Goal: Task Accomplishment & Management: Use online tool/utility

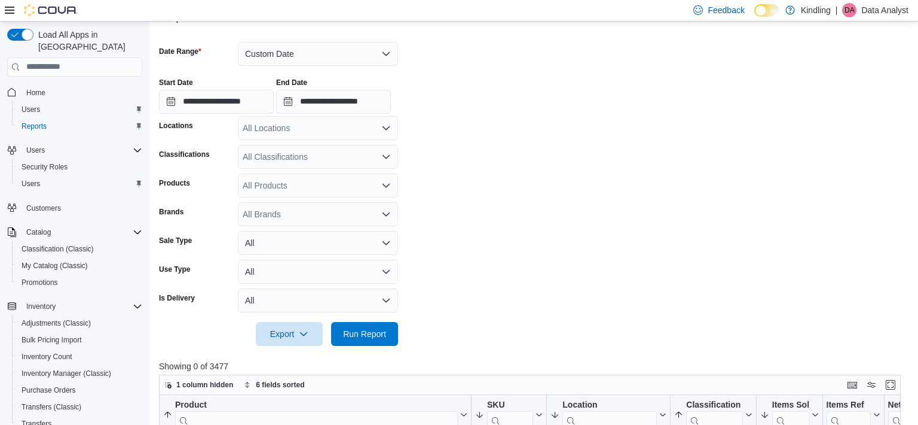
scroll to position [0, 1613]
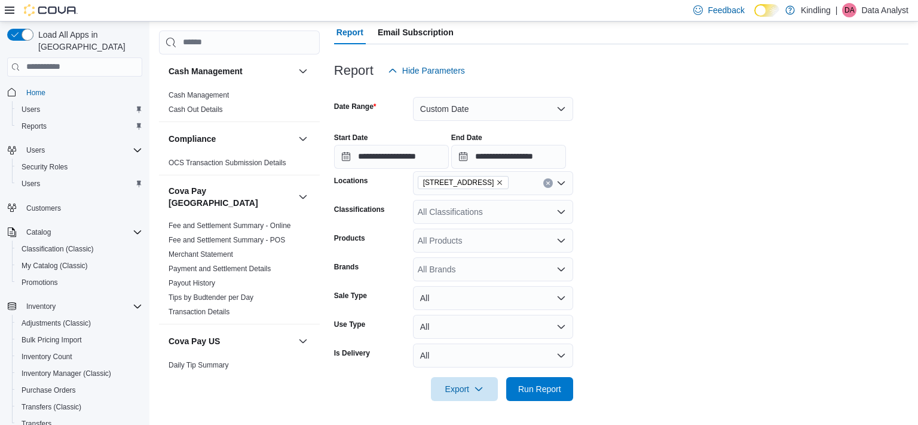
scroll to position [1006, 0]
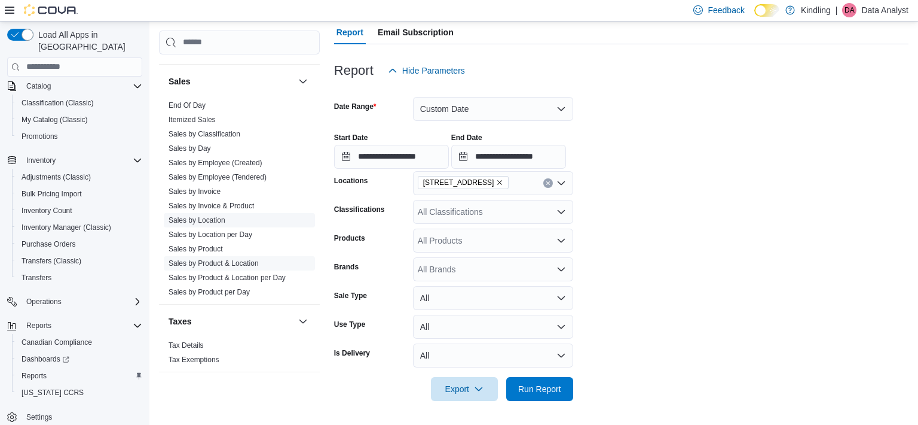
click at [214, 215] on link "Sales by Location" at bounding box center [197, 219] width 57 height 8
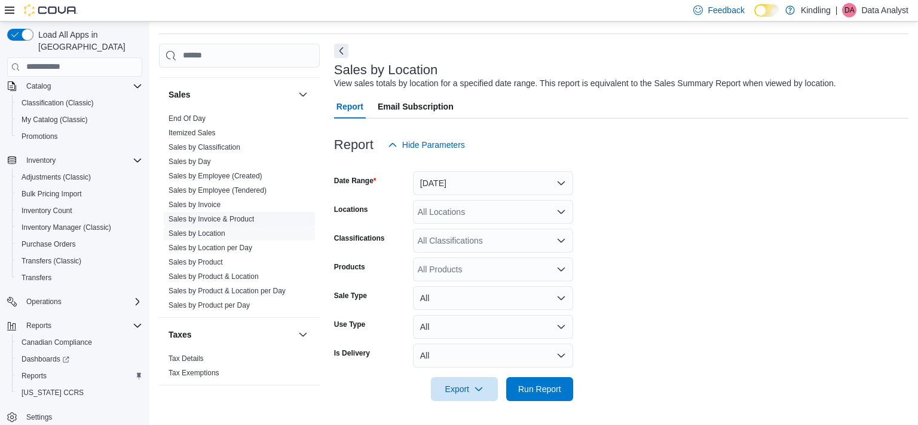
scroll to position [28, 0]
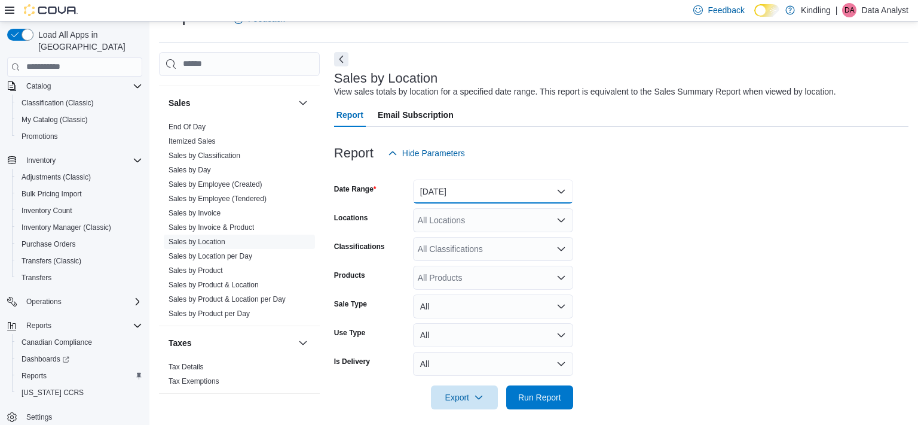
click at [459, 190] on button "[DATE]" at bounding box center [493, 191] width 160 height 24
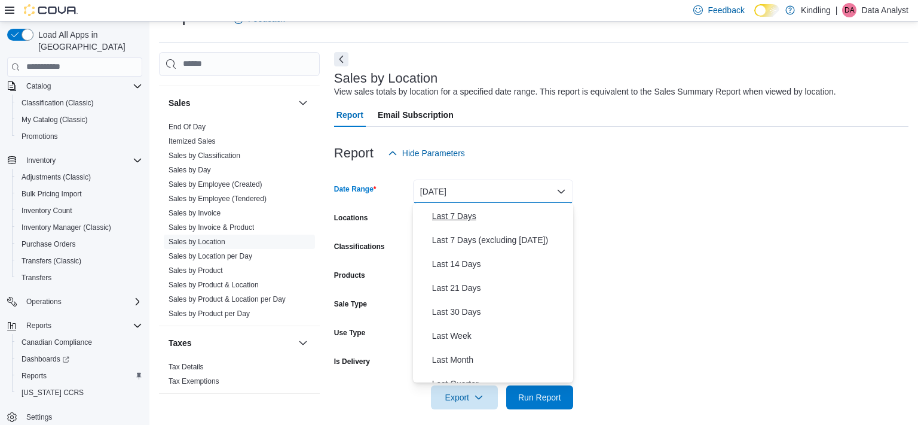
scroll to position [93, 0]
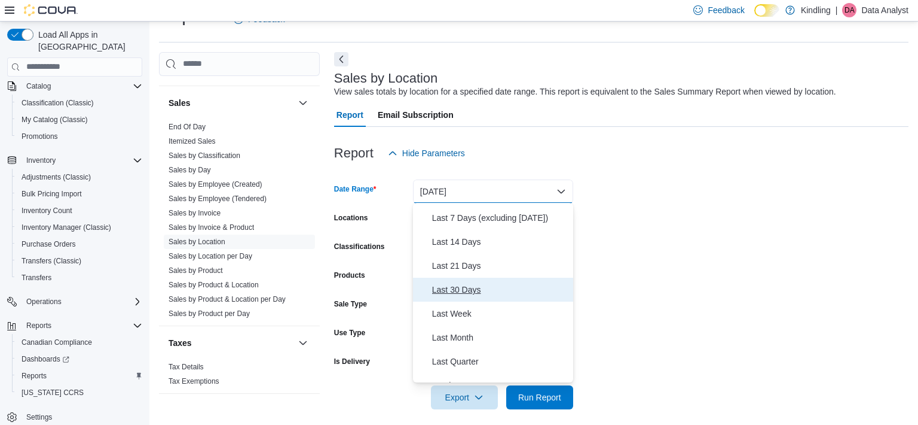
click at [472, 288] on span "Last 30 Days" at bounding box center [500, 289] width 136 height 14
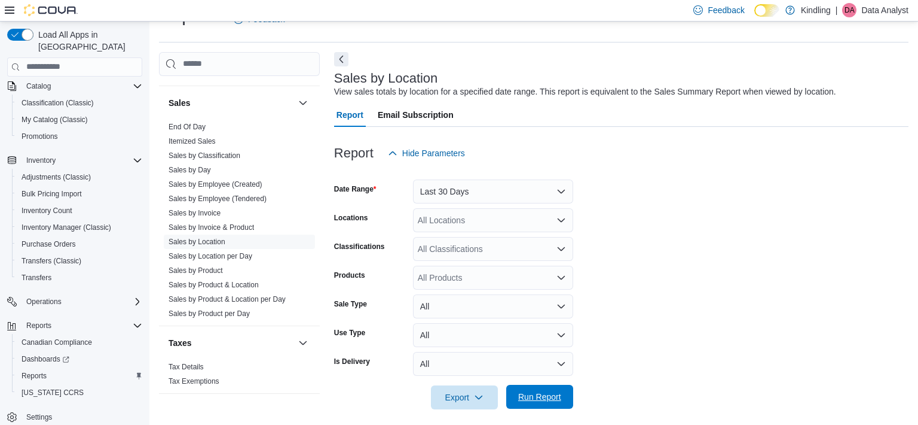
click at [549, 401] on span "Run Report" at bounding box center [539, 396] width 43 height 12
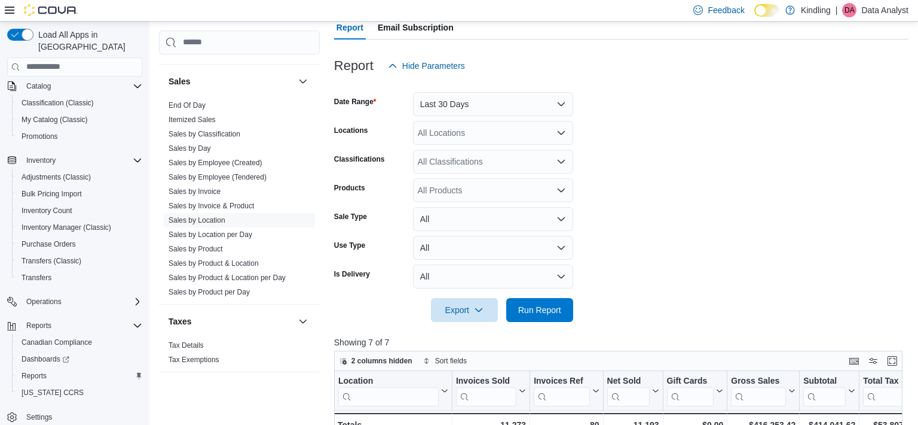
scroll to position [166, 0]
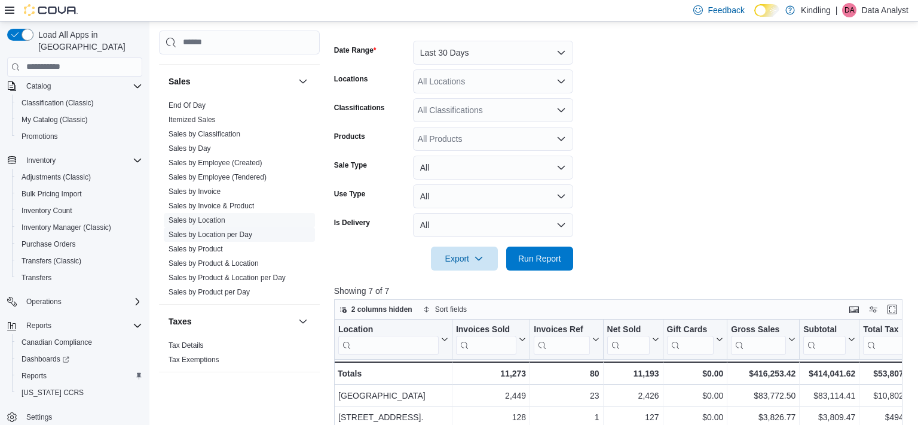
click at [241, 230] on link "Sales by Location per Day" at bounding box center [211, 234] width 84 height 8
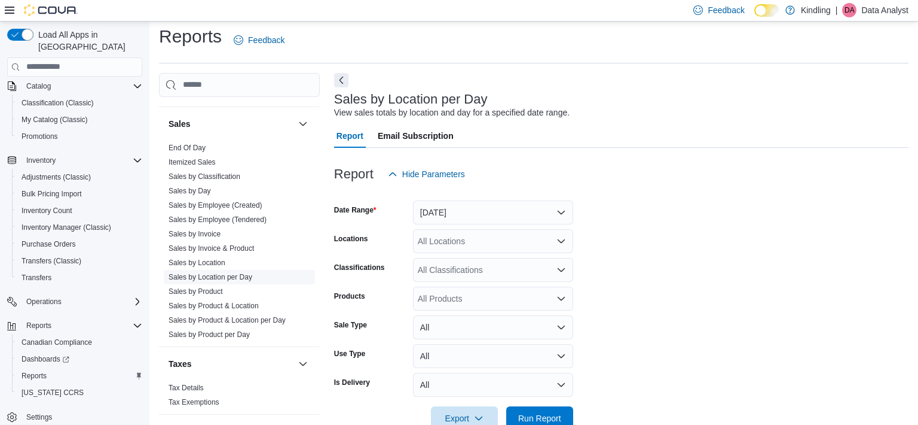
scroll to position [28, 0]
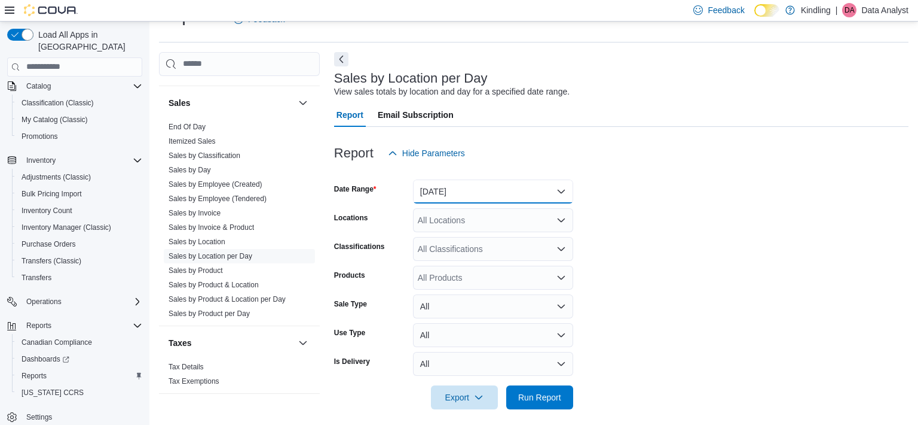
click at [499, 191] on button "Yesterday" at bounding box center [493, 191] width 160 height 24
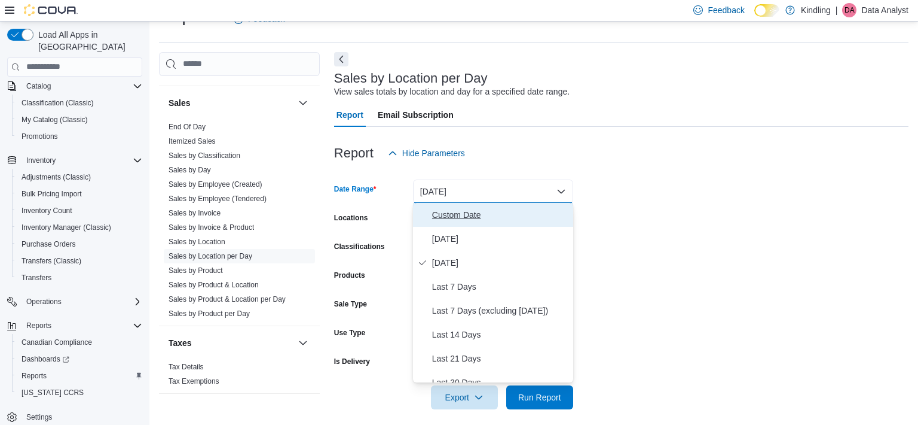
click at [489, 212] on span "Custom Date" at bounding box center [500, 214] width 136 height 14
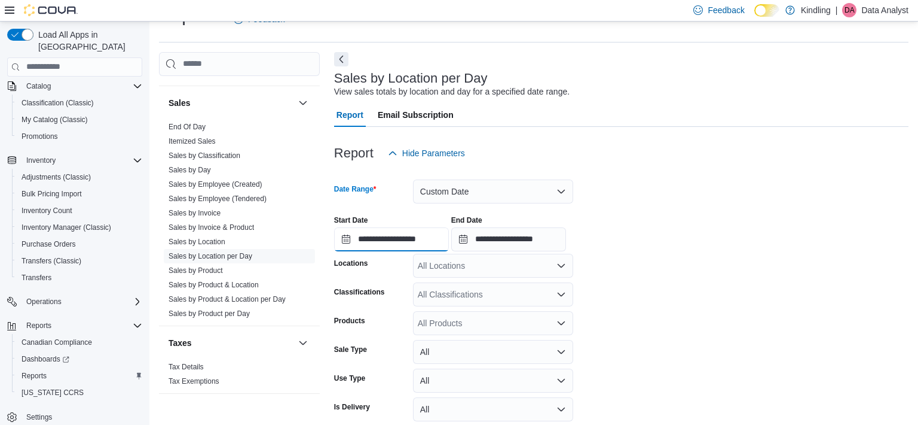
click at [415, 245] on input "**********" at bounding box center [391, 239] width 115 height 24
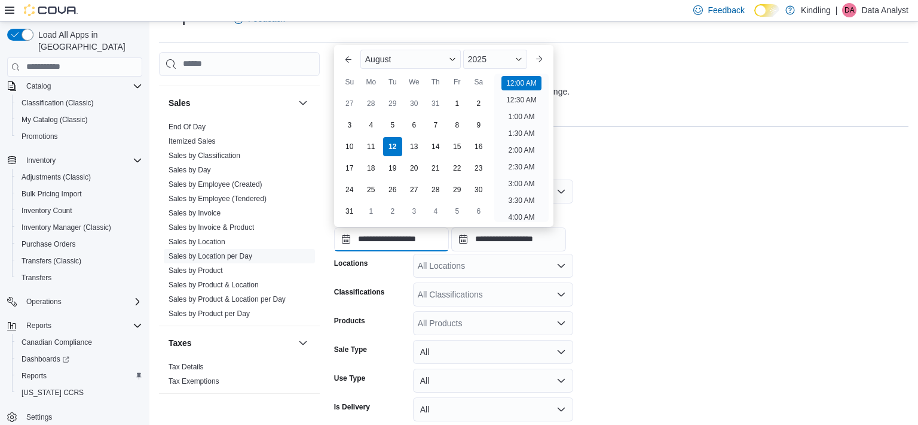
scroll to position [36, 0]
click at [353, 57] on button "Previous Month" at bounding box center [348, 59] width 19 height 19
click at [353, 57] on div "**********" at bounding box center [621, 260] width 575 height 417
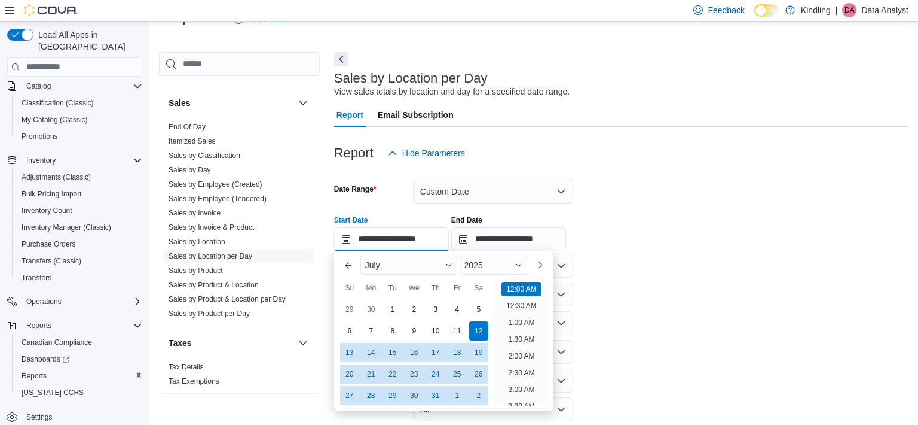
click at [372, 232] on input "**********" at bounding box center [391, 239] width 115 height 24
click at [352, 262] on button "Previous Month" at bounding box center [348, 264] width 19 height 19
click at [356, 305] on div "1" at bounding box center [349, 309] width 21 height 21
type input "**********"
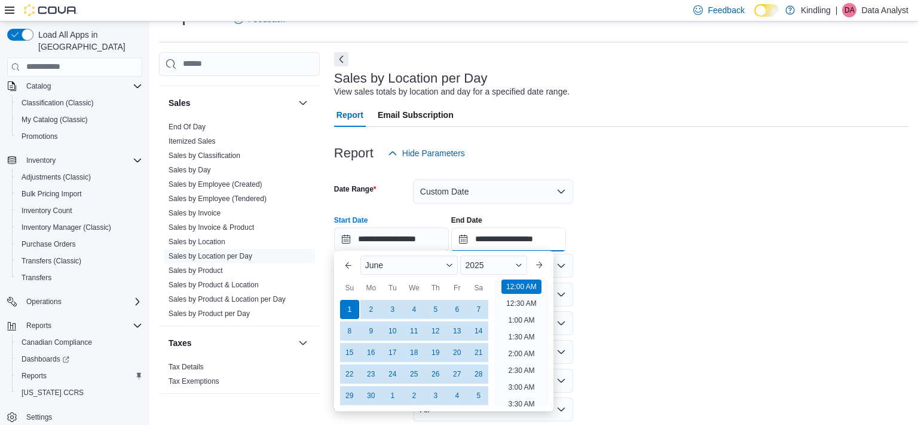
click at [514, 229] on input "**********" at bounding box center [508, 239] width 115 height 24
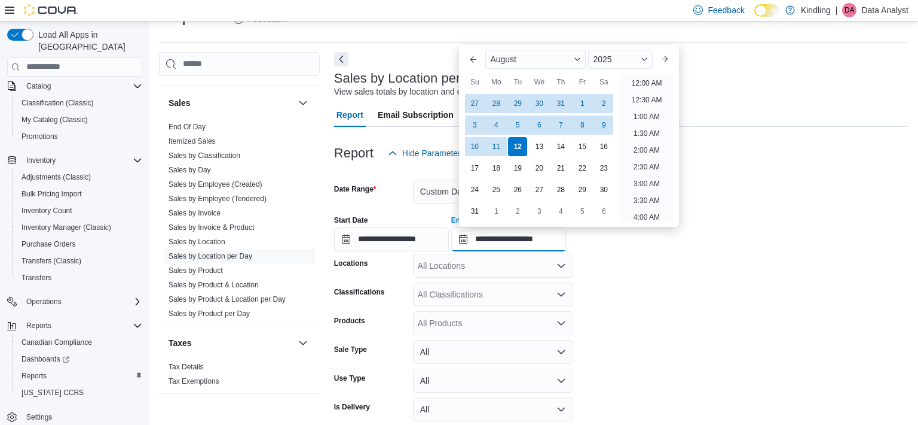
scroll to position [658, 0]
click at [501, 145] on div "11" at bounding box center [496, 146] width 21 height 21
type input "**********"
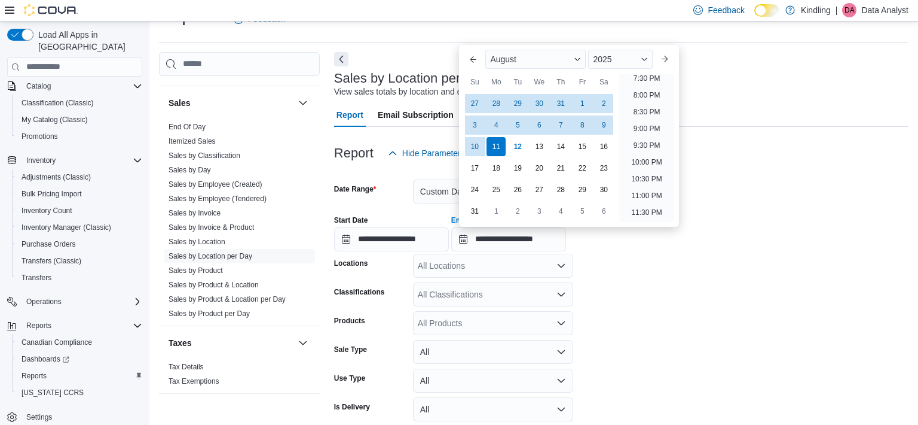
click at [653, 300] on form "**********" at bounding box center [621, 309] width 575 height 289
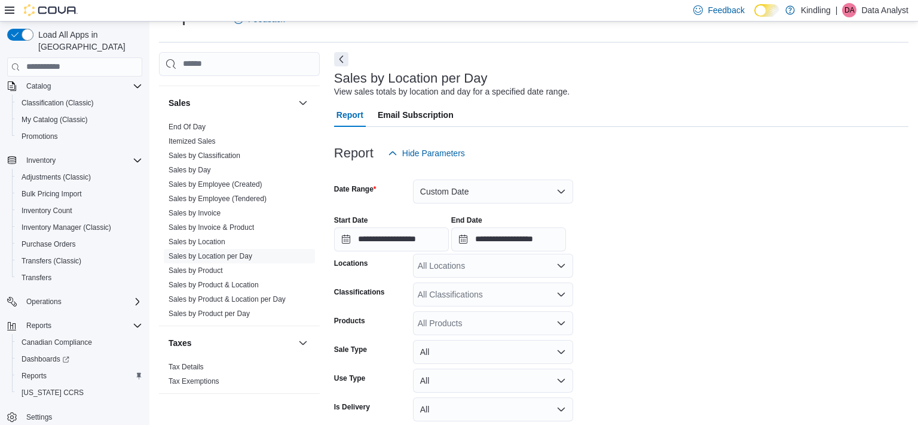
scroll to position [81, 0]
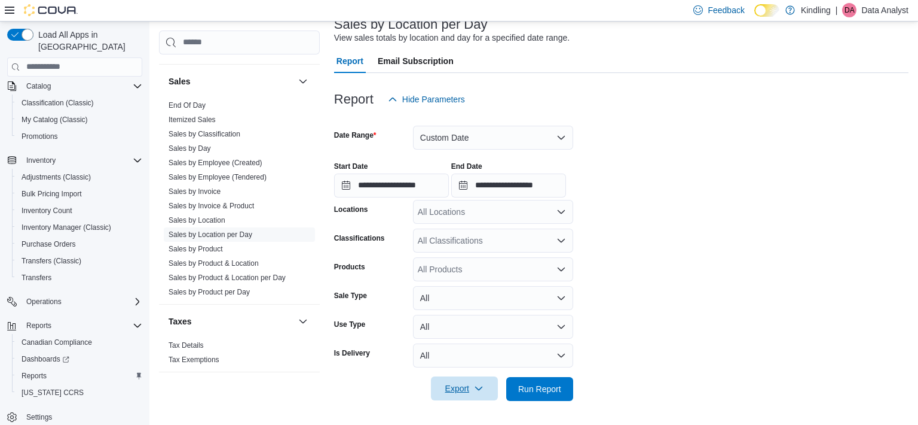
click at [469, 392] on span "Export" at bounding box center [464, 388] width 53 height 24
click at [472, 319] on span "Export to Excel" at bounding box center [465, 315] width 54 height 10
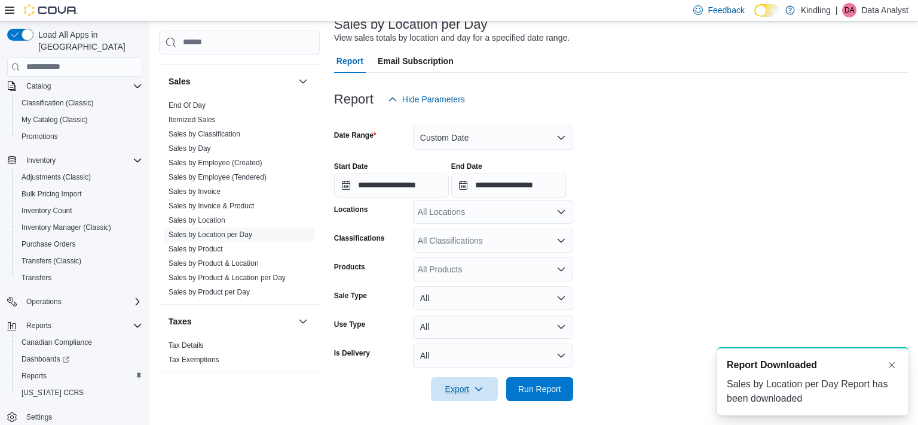
scroll to position [0, 0]
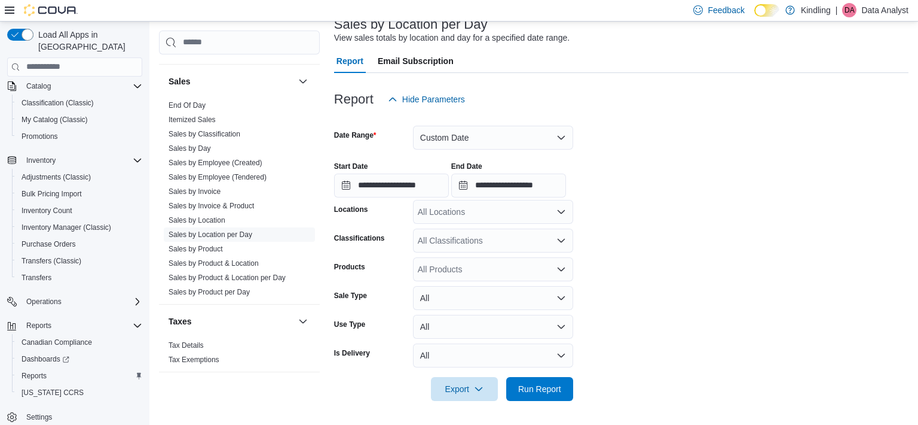
click at [346, 199] on div at bounding box center [621, 198] width 575 height 2
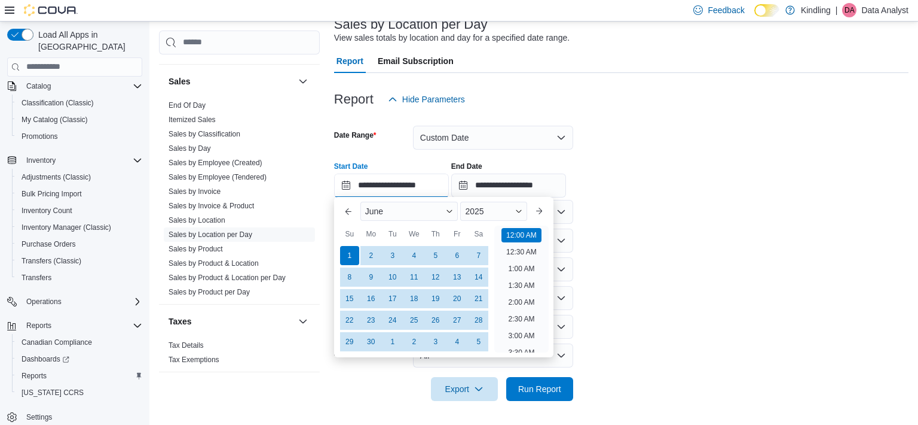
click at [405, 184] on input "**********" at bounding box center [391, 185] width 115 height 24
click at [340, 207] on button "Previous Month" at bounding box center [348, 210] width 19 height 19
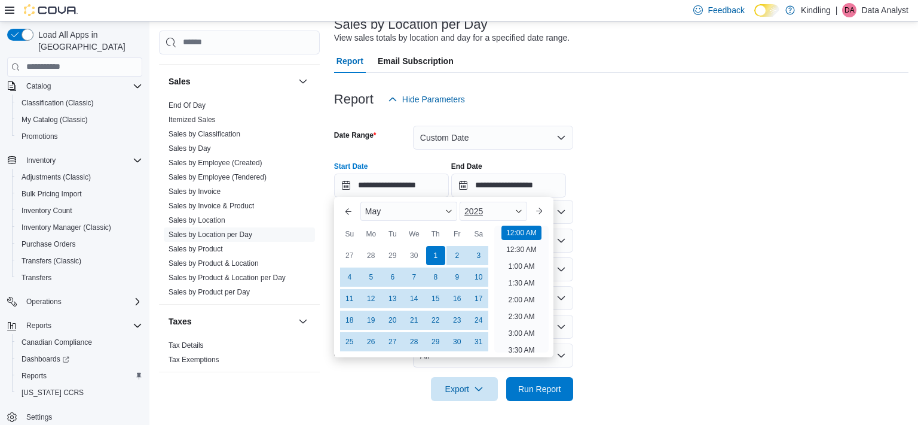
click at [501, 213] on div "2025" at bounding box center [494, 210] width 68 height 19
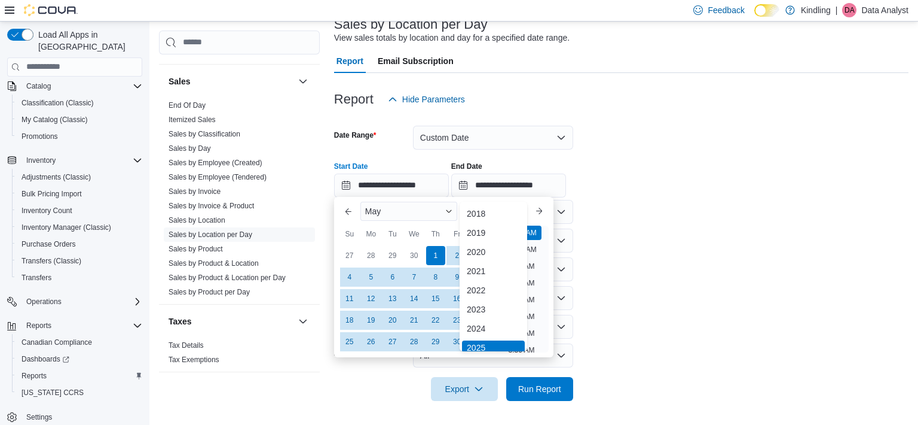
scroll to position [4, 0]
click at [488, 321] on div "2024" at bounding box center [493, 324] width 63 height 14
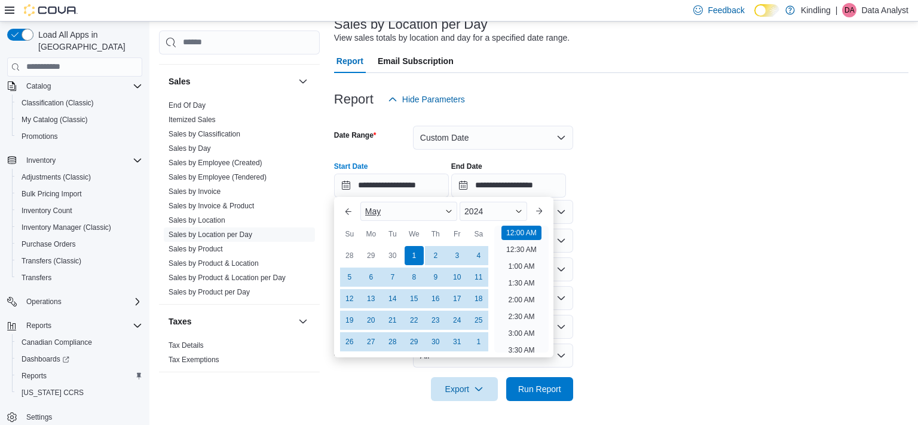
click at [410, 213] on div "May" at bounding box center [409, 210] width 97 height 19
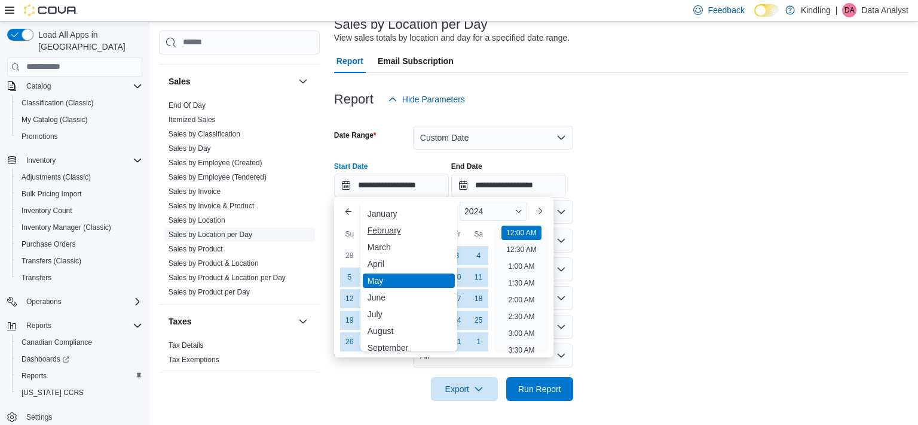
click at [398, 233] on div "February" at bounding box center [409, 230] width 92 height 14
type input "**********"
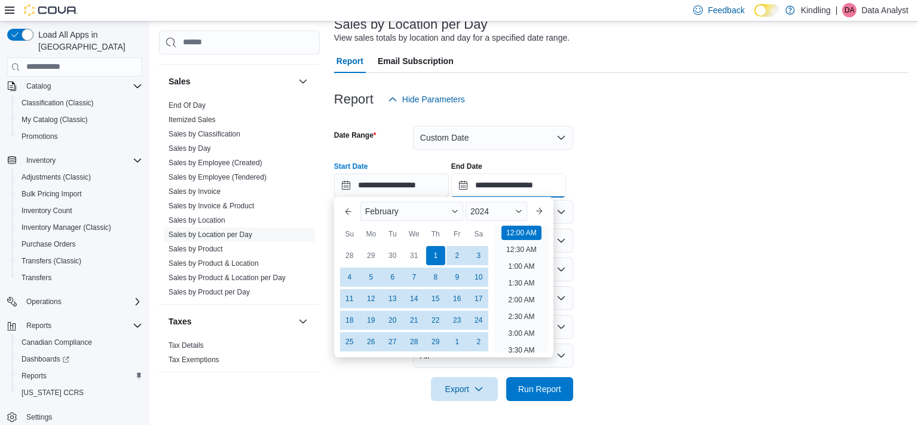
click at [507, 191] on input "**********" at bounding box center [508, 185] width 115 height 24
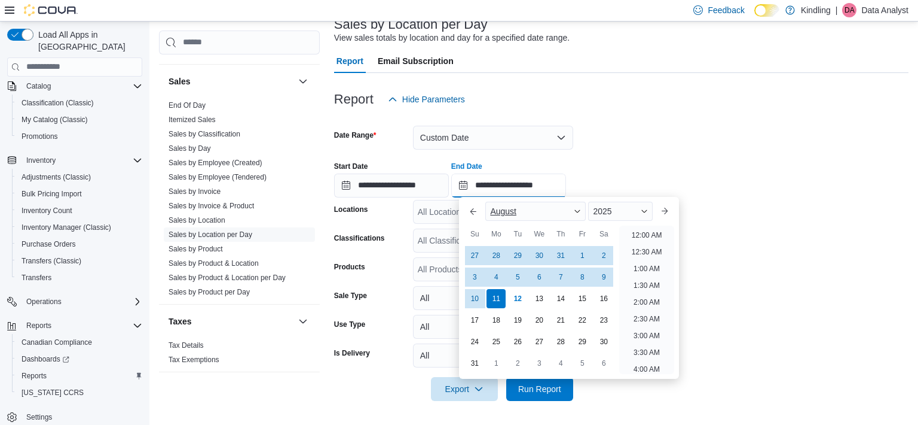
scroll to position [658, 0]
click at [517, 210] on span "August" at bounding box center [503, 211] width 26 height 10
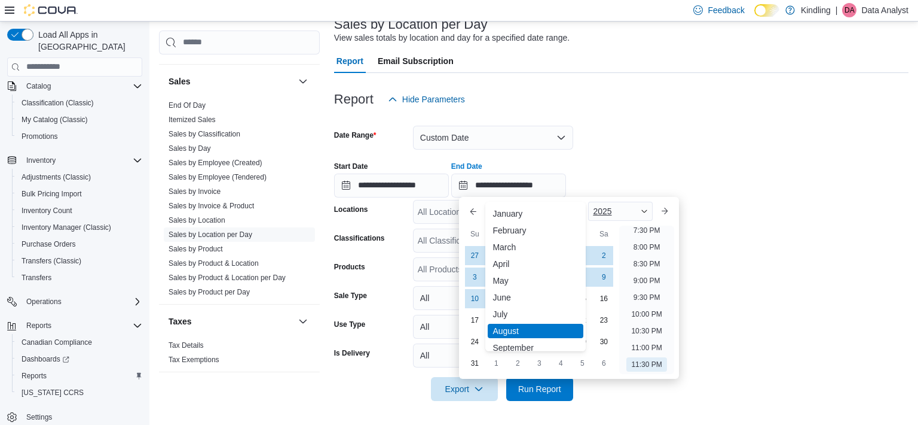
click at [626, 210] on div "2025" at bounding box center [620, 210] width 64 height 19
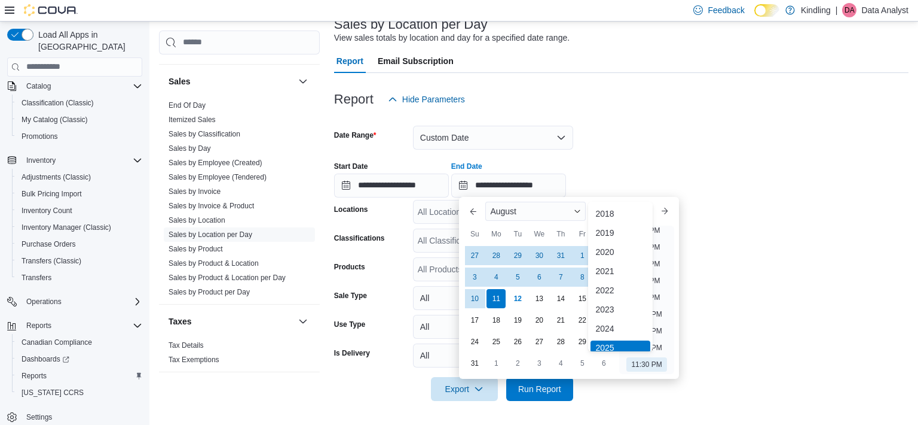
scroll to position [4, 0]
click at [621, 316] on div "You are focused on a year selector menu. Use the up and down arrows to select a…" at bounding box center [620, 344] width 64 height 292
click at [621, 331] on div "2024" at bounding box center [620, 324] width 59 height 14
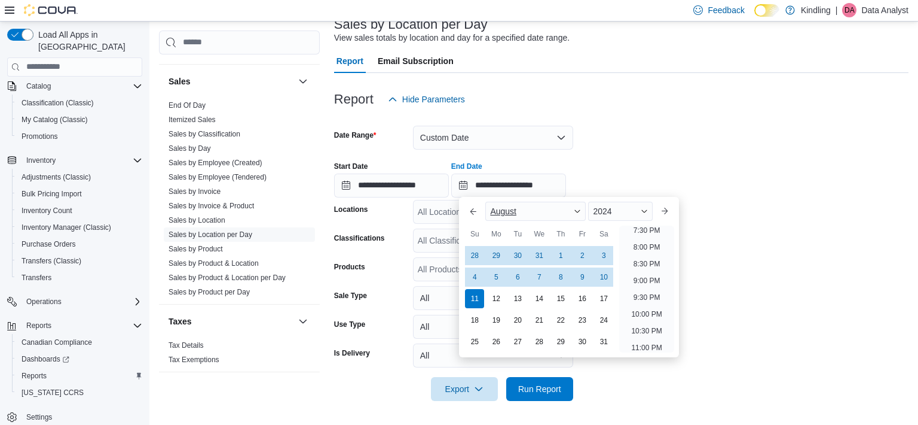
click at [572, 206] on div "August" at bounding box center [535, 210] width 100 height 19
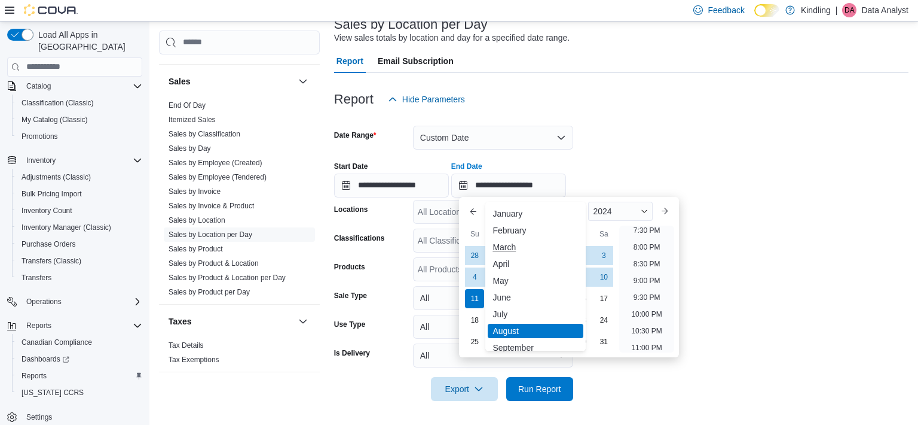
click at [517, 251] on div "March" at bounding box center [536, 247] width 96 height 14
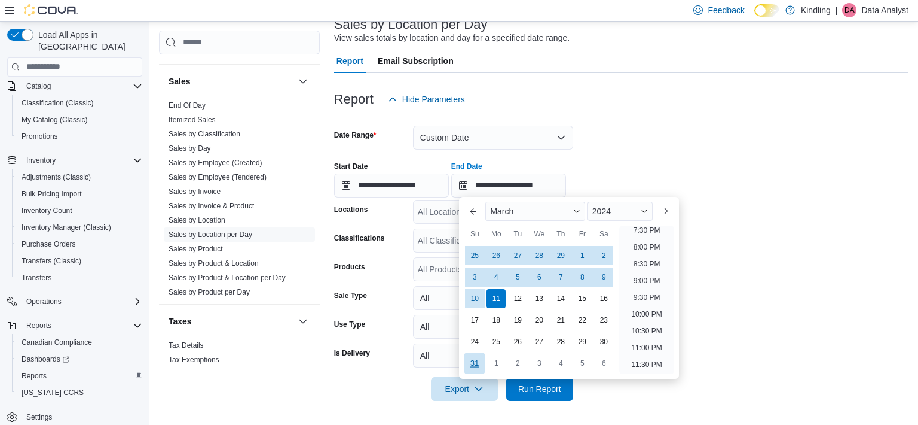
click at [471, 364] on div "31" at bounding box center [475, 363] width 21 height 21
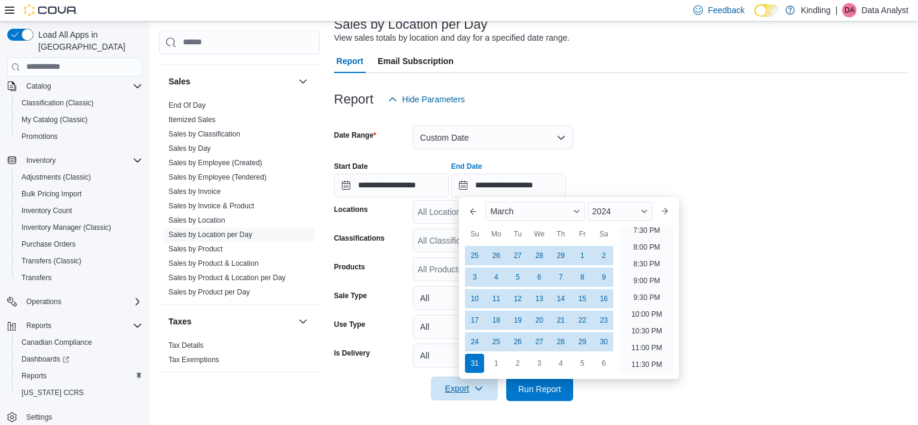
click at [469, 395] on span "Export" at bounding box center [464, 388] width 53 height 24
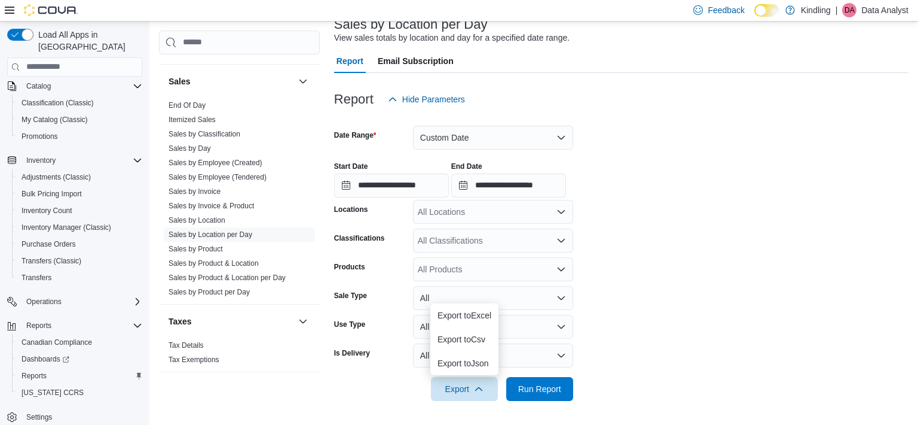
click at [483, 203] on div "All Locations" at bounding box center [493, 212] width 160 height 24
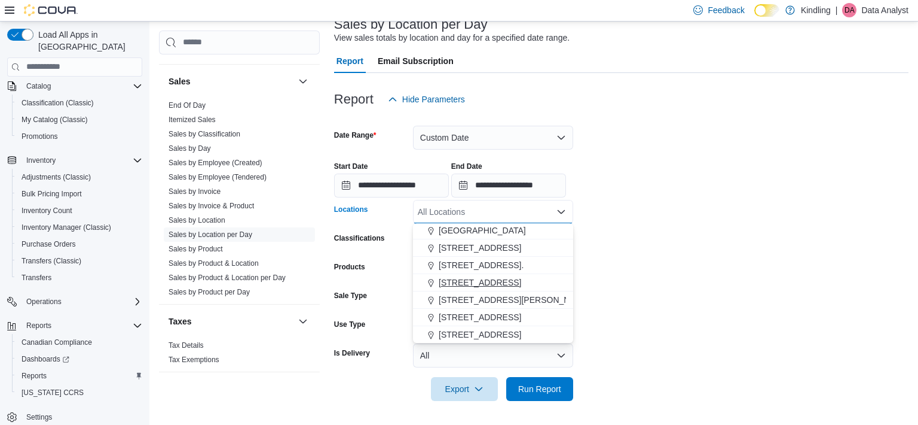
scroll to position [62, 0]
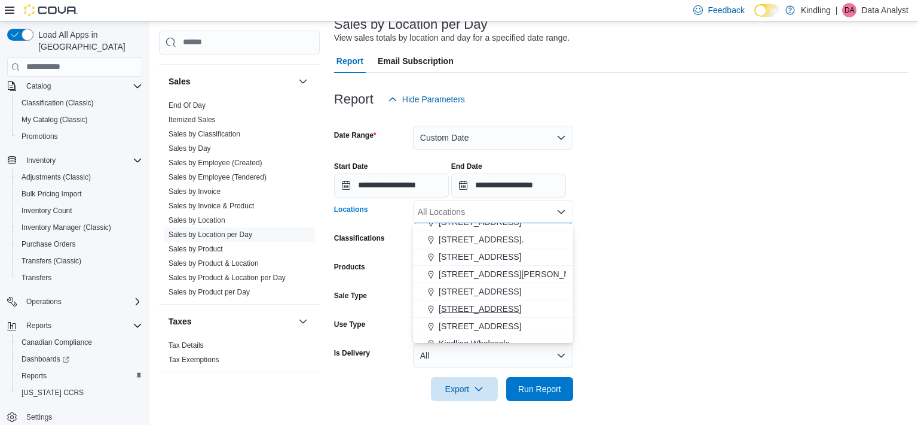
click at [459, 306] on span "35 Pine Street" at bounding box center [480, 309] width 83 height 12
click at [463, 396] on span "Export" at bounding box center [464, 388] width 53 height 24
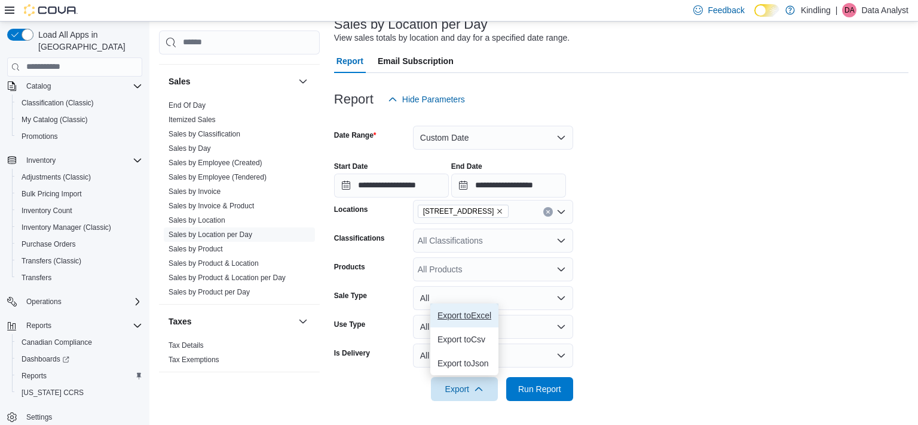
click at [465, 311] on span "Export to Excel" at bounding box center [465, 315] width 54 height 10
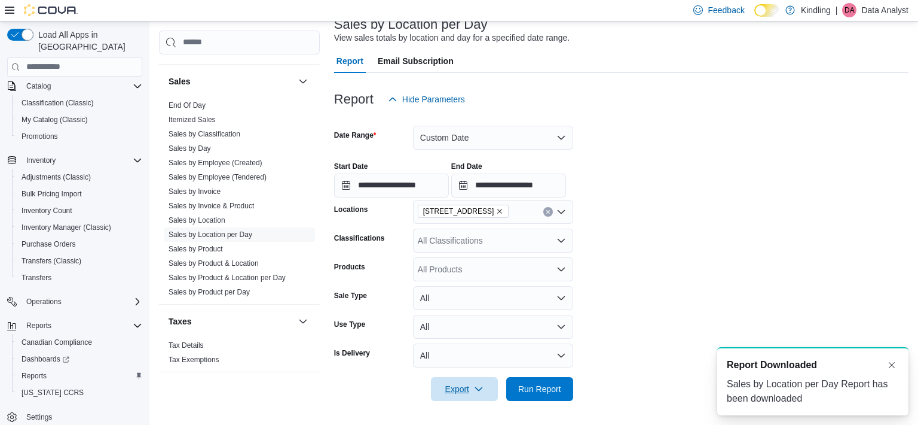
scroll to position [0, 0]
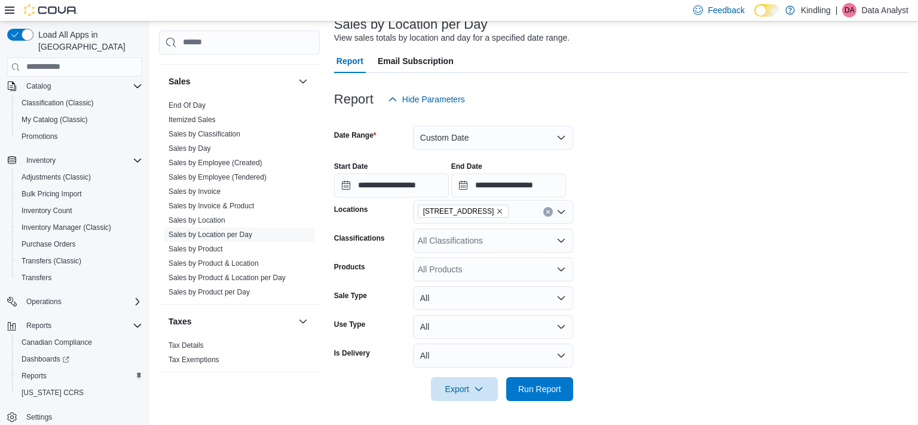
click at [496, 210] on icon "Remove 35 Pine Street from selection in this group" at bounding box center [499, 210] width 7 height 7
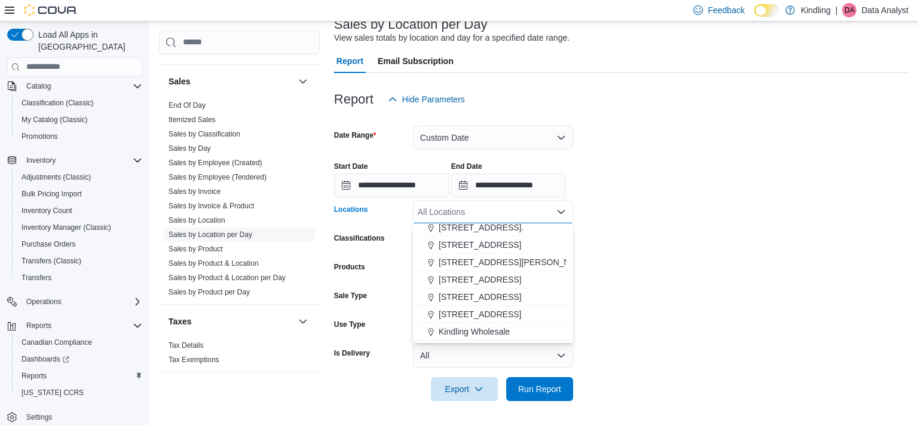
scroll to position [76, 0]
click at [466, 276] on span "251 Lakeshore Rd East" at bounding box center [480, 277] width 83 height 12
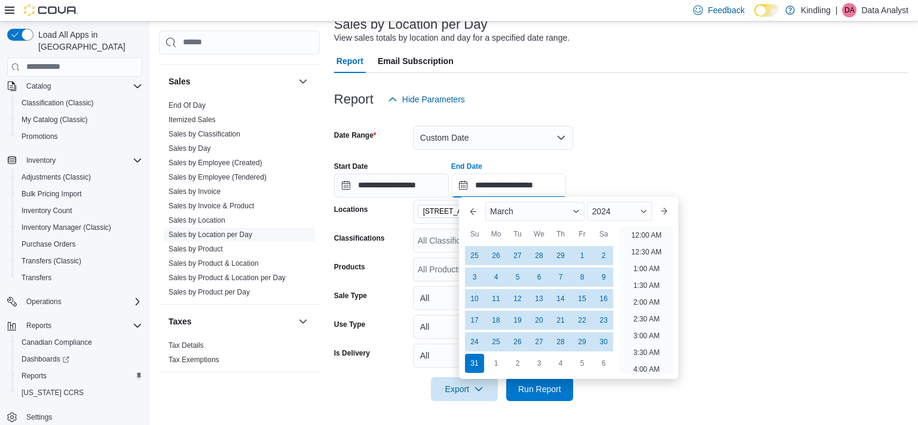
click at [520, 185] on input "**********" at bounding box center [508, 185] width 115 height 24
click at [674, 210] on button "Next month" at bounding box center [664, 210] width 19 height 19
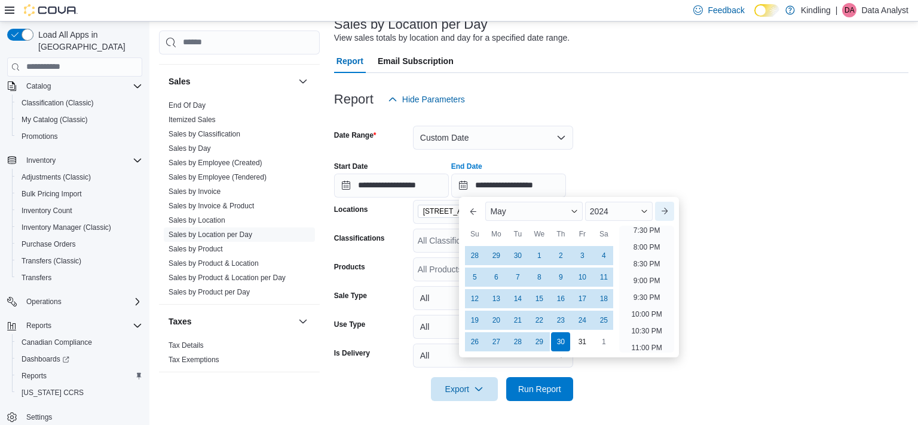
click at [674, 210] on button "Next month" at bounding box center [664, 210] width 19 height 19
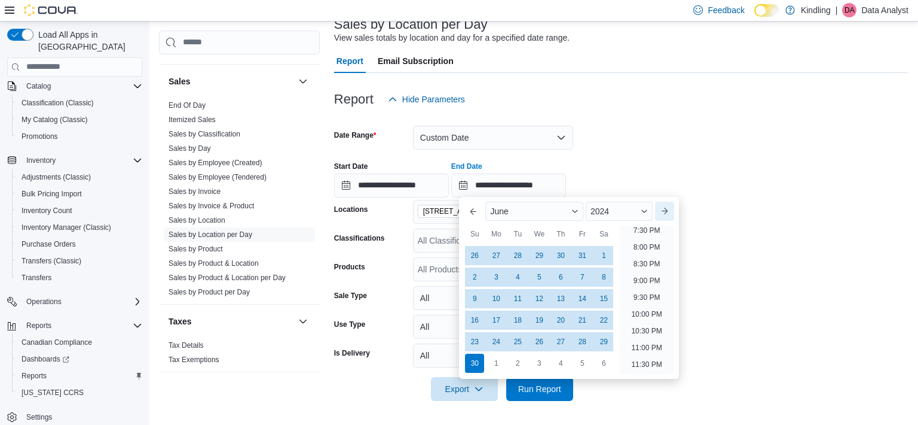
click at [674, 210] on button "Next month" at bounding box center [664, 210] width 19 height 19
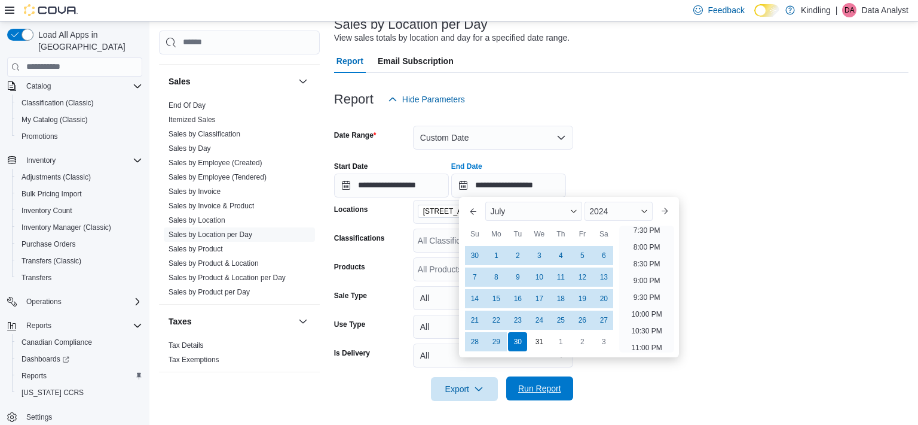
click at [526, 397] on span "Run Report" at bounding box center [540, 388] width 53 height 24
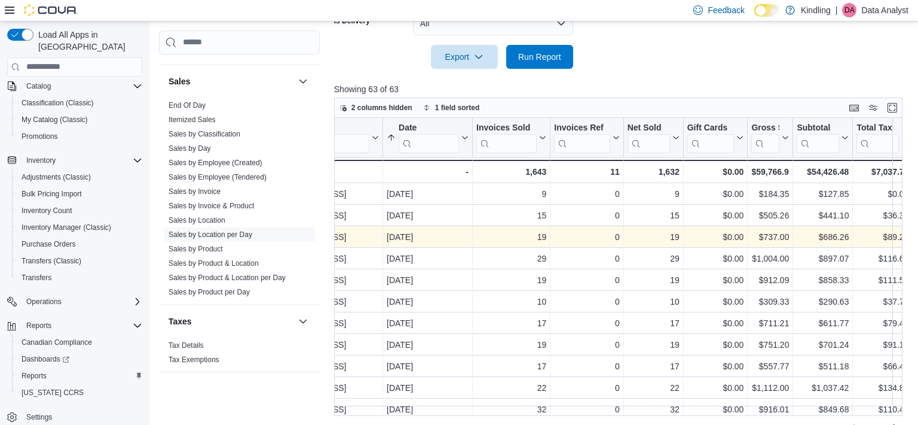
scroll to position [0, 98]
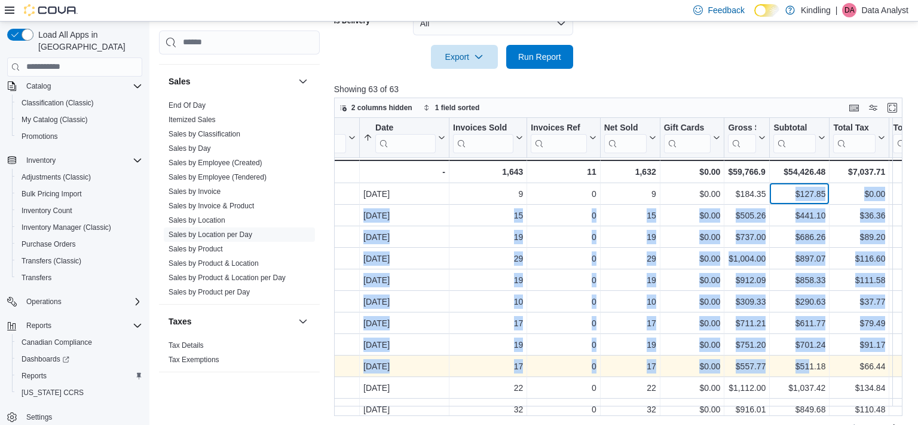
drag, startPoint x: 790, startPoint y: 193, endPoint x: 807, endPoint y: 363, distance: 171.2
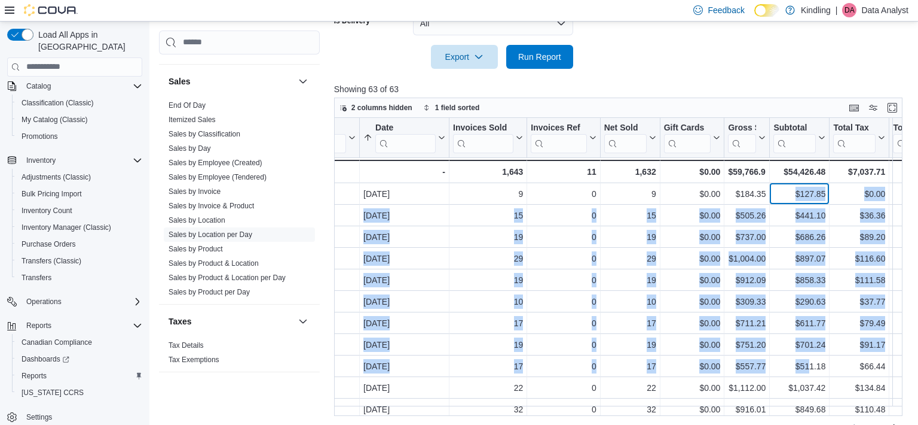
scroll to position [359, 0]
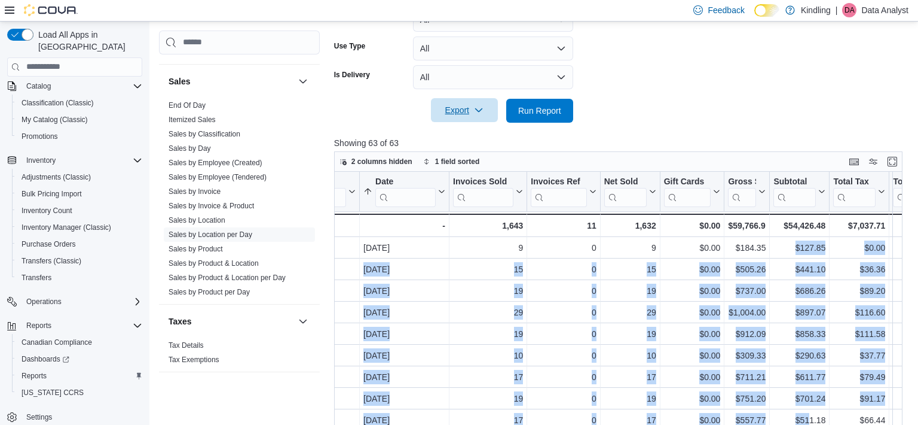
click at [488, 111] on span "Export" at bounding box center [464, 110] width 53 height 24
click at [473, 137] on span "Export to Excel" at bounding box center [465, 134] width 54 height 10
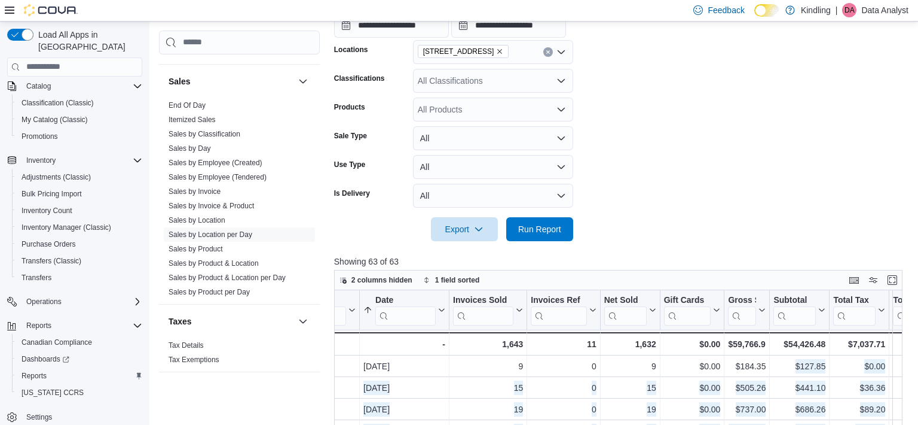
scroll to position [142, 0]
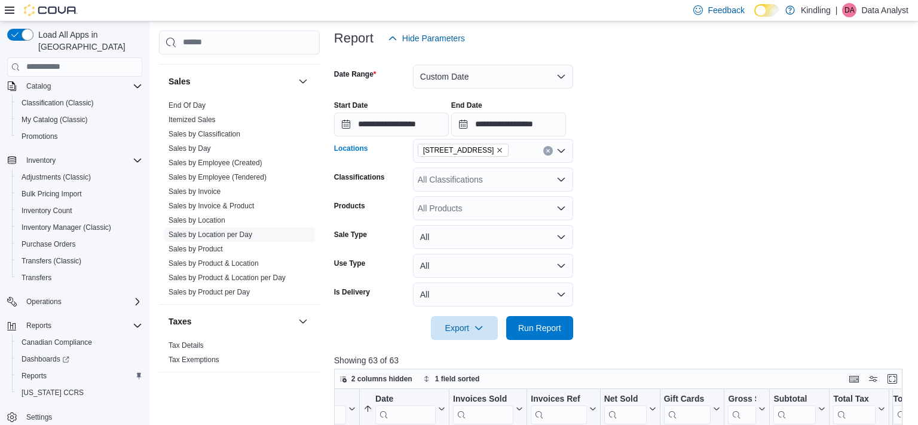
click at [503, 148] on icon "Remove 251 Lakeshore Rd East from selection in this group" at bounding box center [499, 149] width 7 height 7
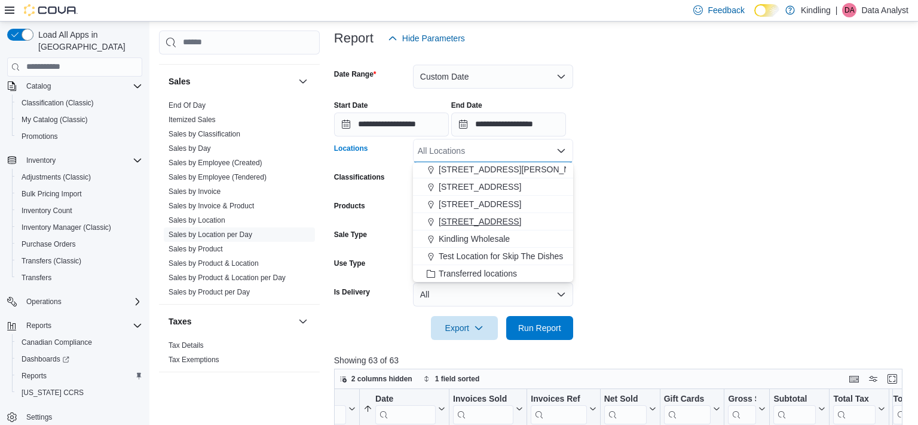
click at [468, 213] on button "850 Eglinton Avenue" at bounding box center [493, 221] width 160 height 17
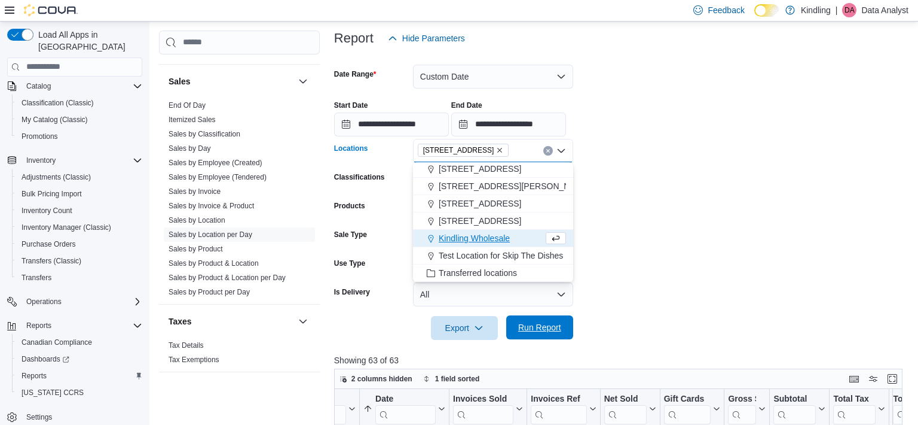
click at [532, 329] on span "Run Report" at bounding box center [539, 327] width 43 height 12
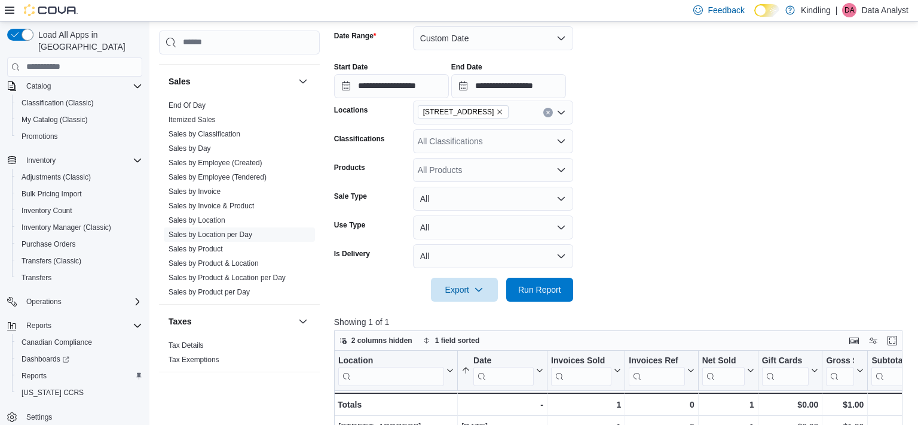
scroll to position [111, 0]
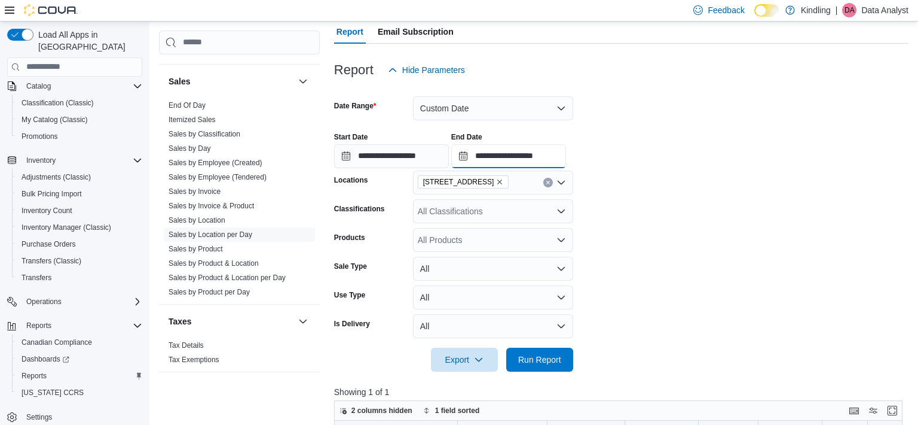
click at [505, 153] on input "**********" at bounding box center [508, 156] width 115 height 24
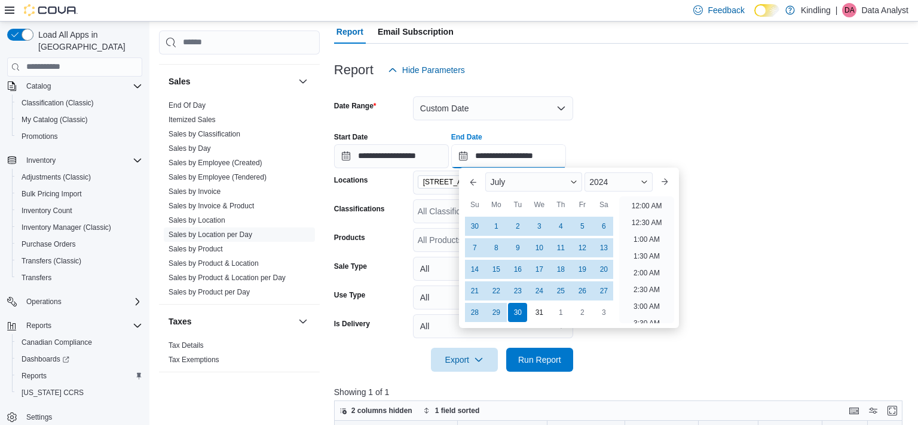
scroll to position [679, 0]
click at [668, 187] on button "Next month" at bounding box center [664, 181] width 19 height 19
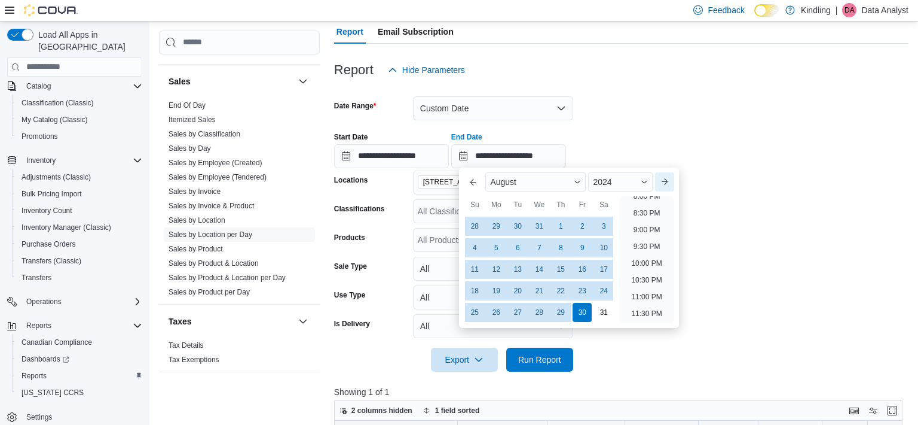
click at [668, 187] on button "Next month" at bounding box center [664, 181] width 19 height 19
click at [563, 355] on span "Run Report" at bounding box center [540, 359] width 53 height 24
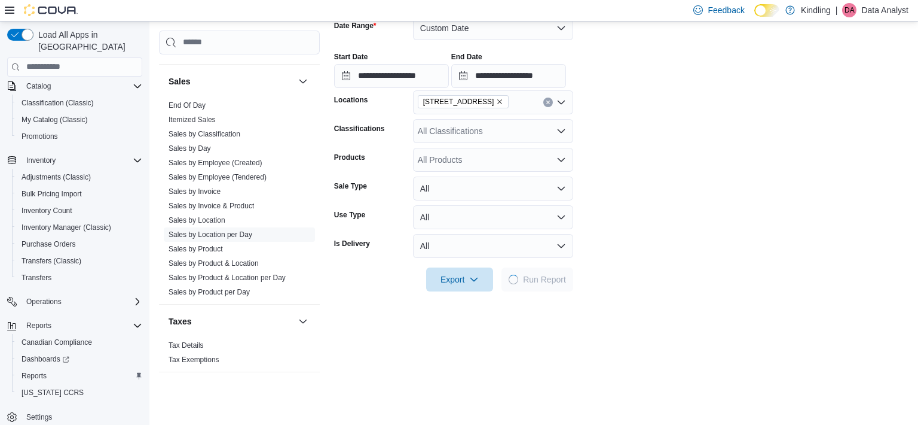
scroll to position [215, 0]
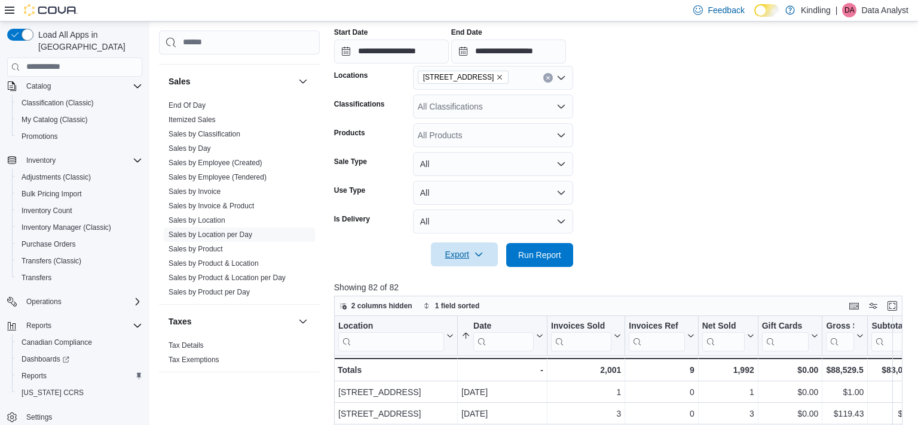
click at [472, 254] on span "Export" at bounding box center [464, 254] width 53 height 24
click at [484, 278] on span "Export to Excel" at bounding box center [465, 278] width 54 height 10
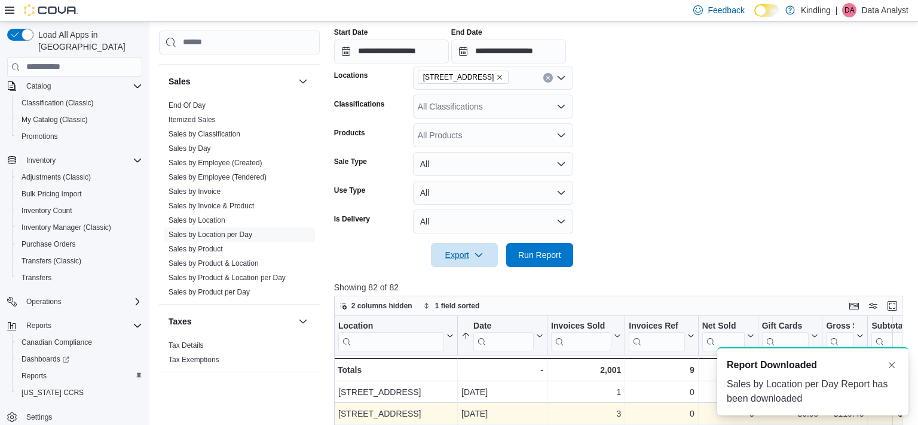
scroll to position [0, 0]
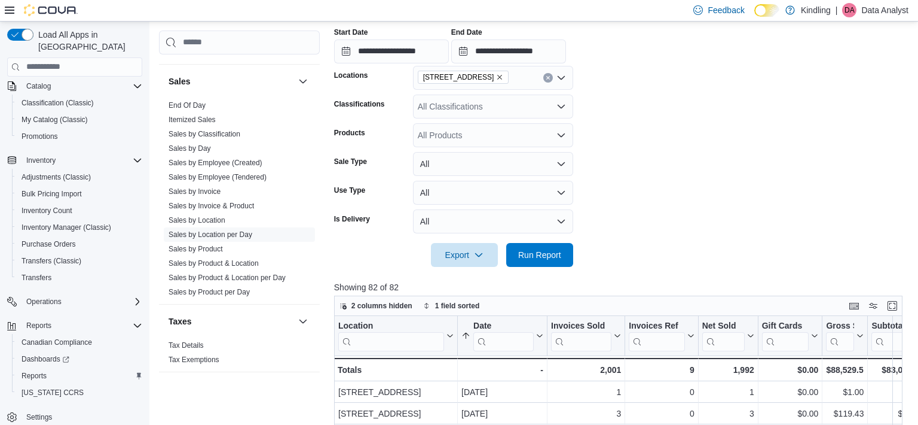
click at [498, 77] on icon "Remove 850 Eglinton Avenue from selection in this group" at bounding box center [499, 77] width 7 height 7
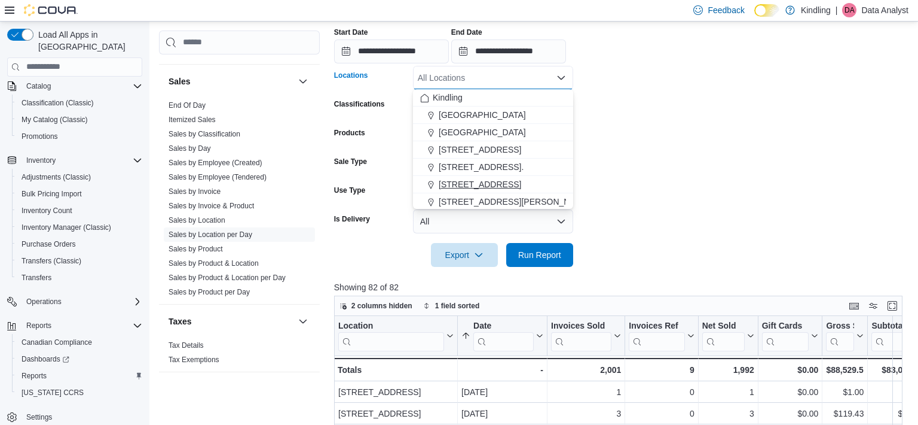
scroll to position [47, 0]
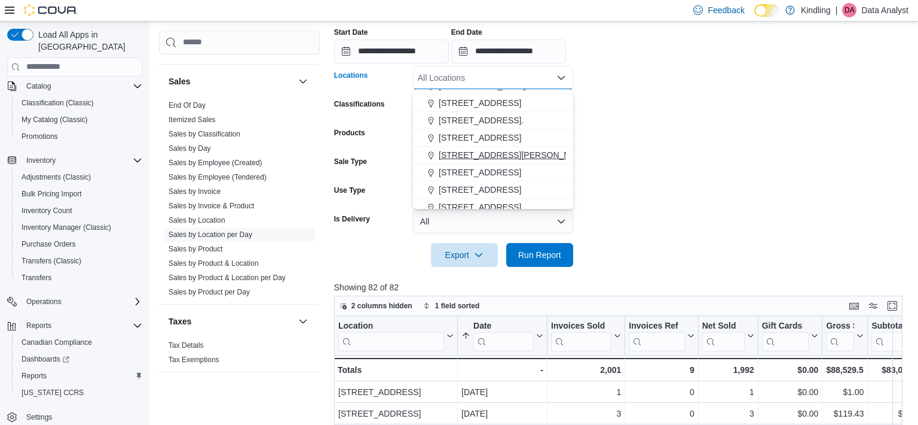
click at [471, 158] on span "249 Mary Street" at bounding box center [515, 155] width 152 height 12
click at [617, 169] on form "**********" at bounding box center [621, 121] width 575 height 289
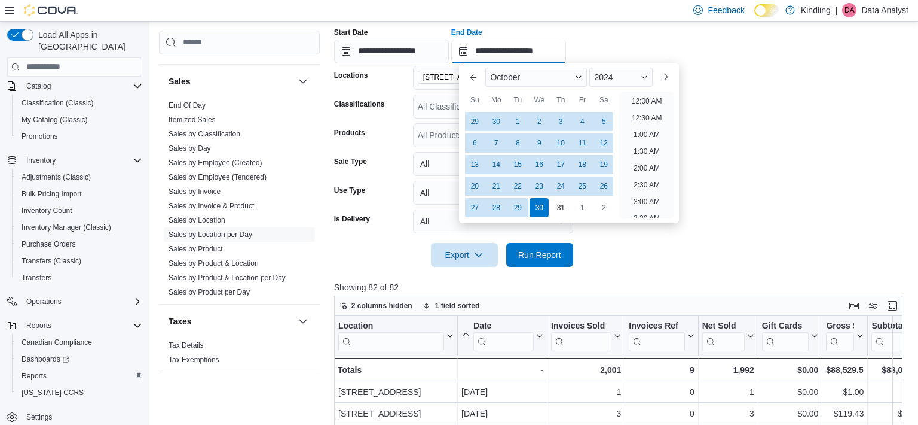
click at [490, 50] on input "**********" at bounding box center [508, 51] width 115 height 24
click at [671, 76] on button "Next month" at bounding box center [664, 77] width 19 height 19
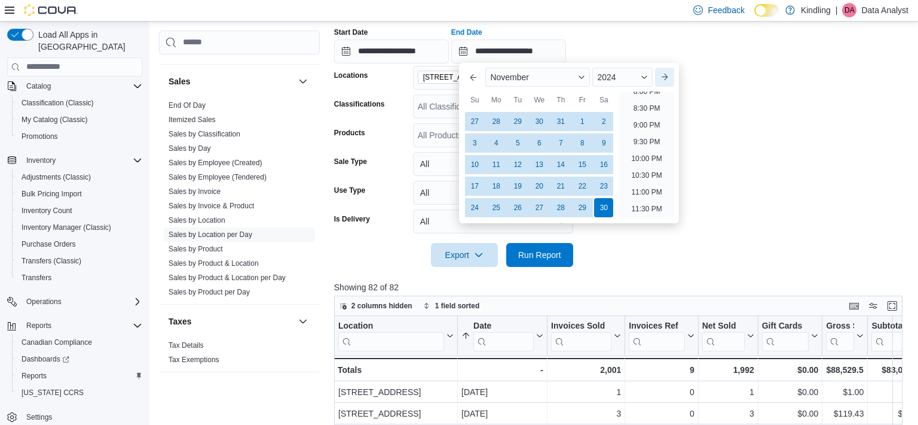
click at [671, 76] on button "Next month" at bounding box center [664, 77] width 19 height 19
type input "**********"
click at [481, 248] on span "Export" at bounding box center [464, 254] width 53 height 24
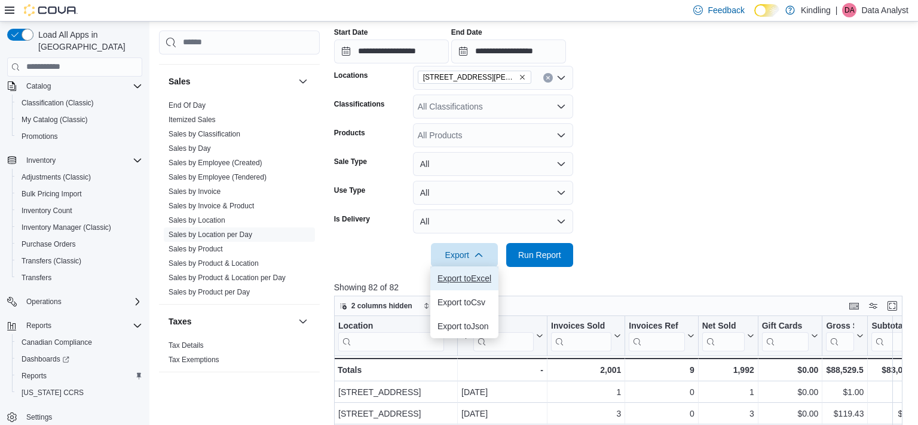
click at [477, 276] on span "Export to Excel" at bounding box center [465, 278] width 54 height 10
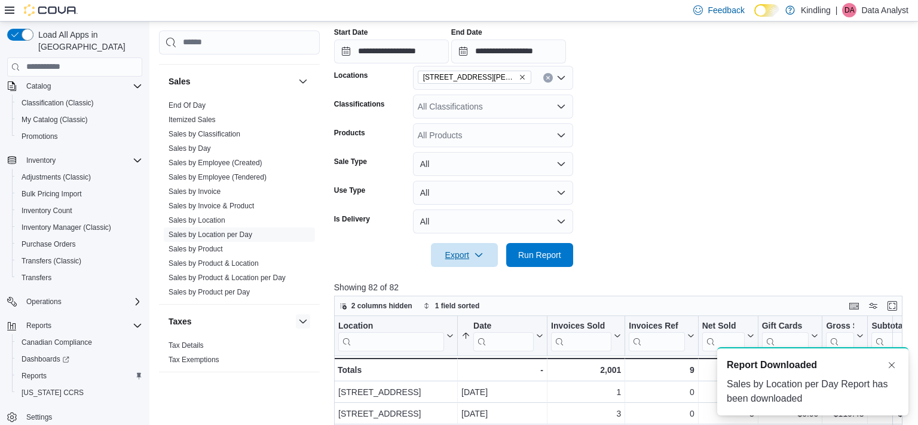
scroll to position [0, 0]
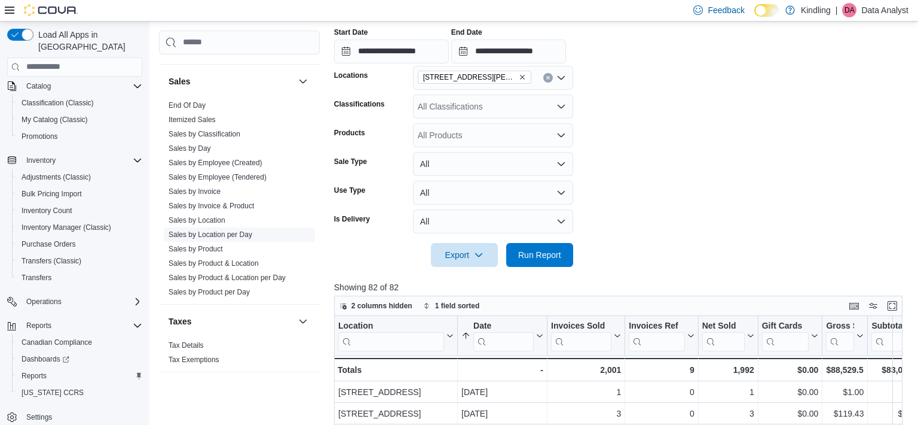
click at [221, 230] on link "Sales by Location per Day" at bounding box center [211, 234] width 84 height 8
click at [215, 215] on link "Sales by Location" at bounding box center [197, 219] width 57 height 8
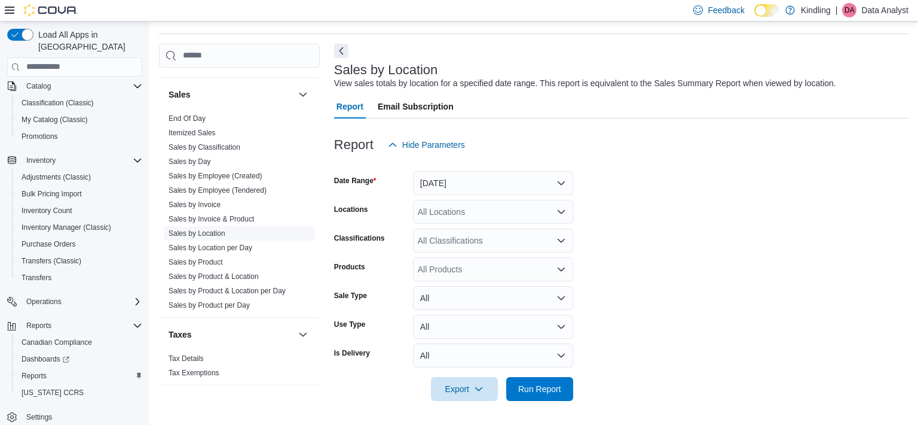
scroll to position [28, 0]
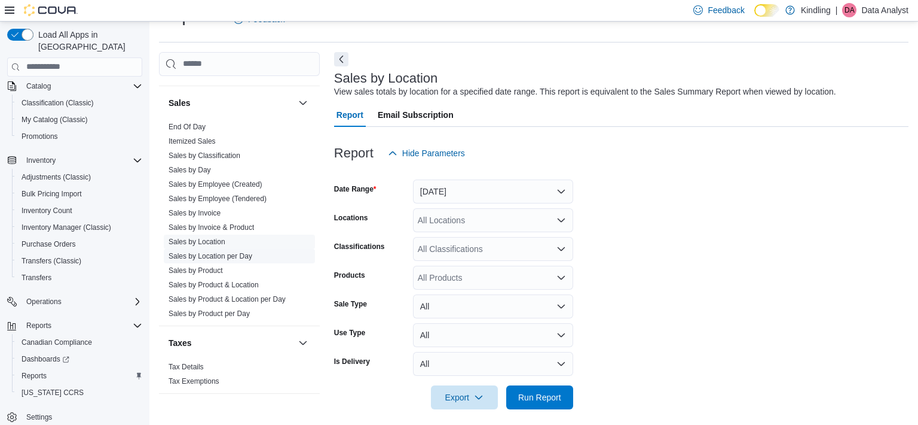
click at [215, 252] on link "Sales by Location per Day" at bounding box center [211, 256] width 84 height 8
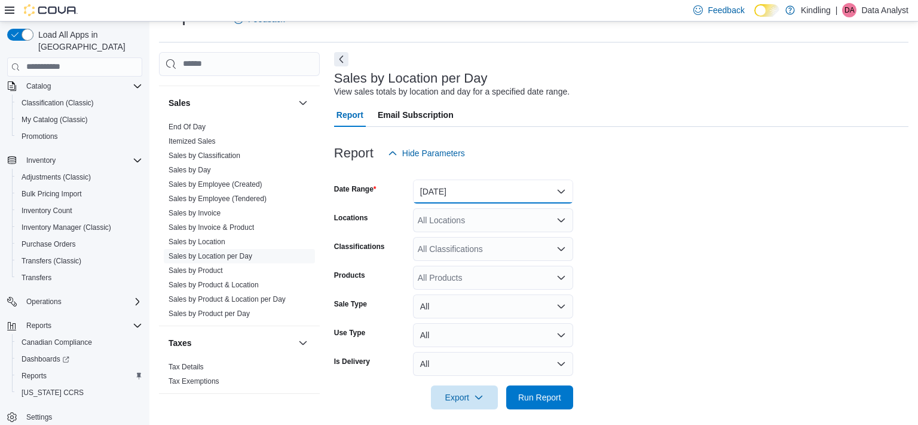
click at [439, 193] on button "Yesterday" at bounding box center [493, 191] width 160 height 24
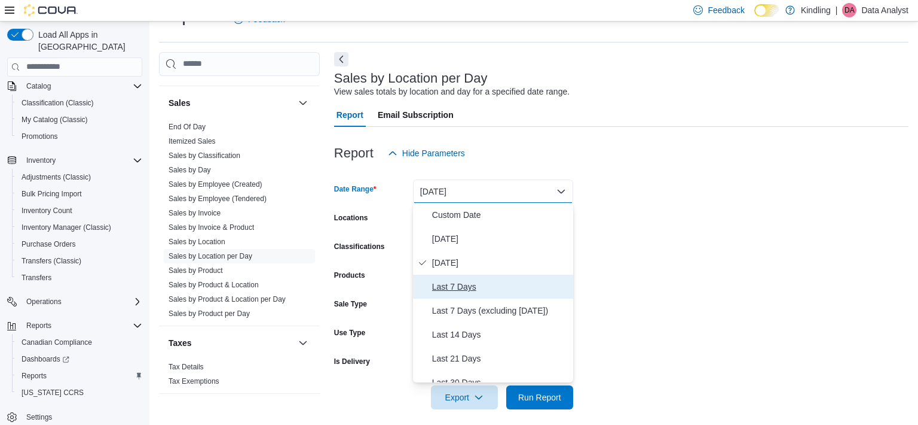
click at [450, 288] on span "Last 7 Days" at bounding box center [500, 286] width 136 height 14
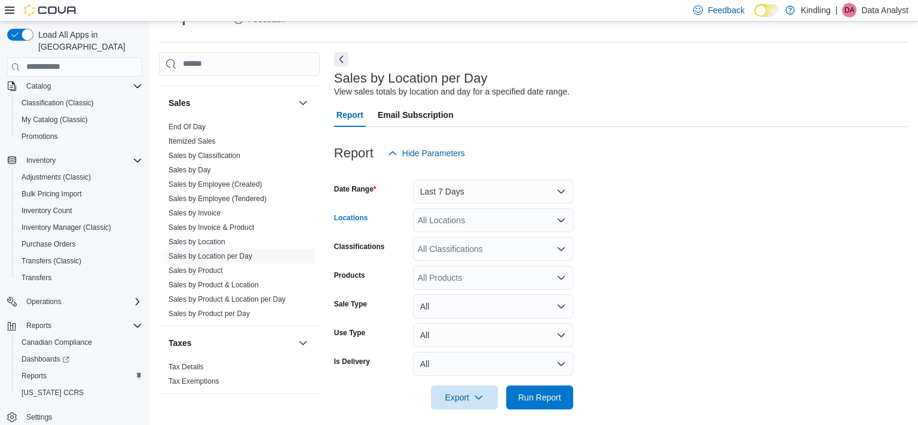
click at [454, 219] on div "All Locations" at bounding box center [493, 220] width 160 height 24
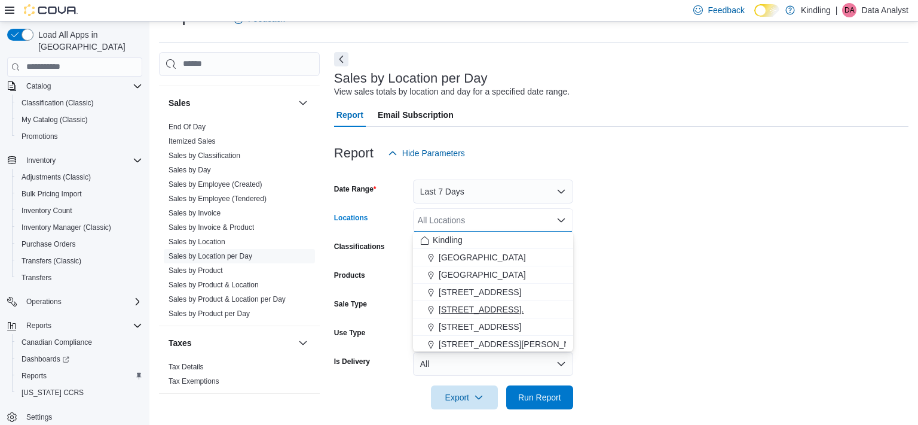
click at [466, 304] on span "22 Simcoe St South." at bounding box center [481, 309] width 85 height 12
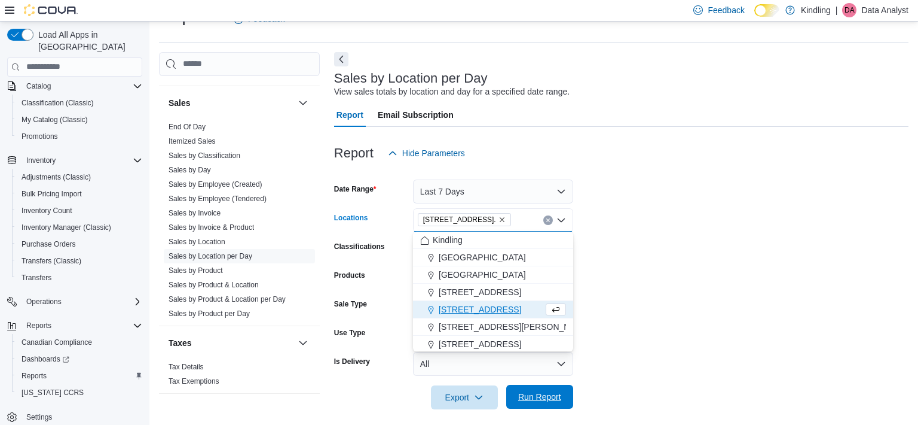
click at [547, 402] on span "Run Report" at bounding box center [540, 396] width 53 height 24
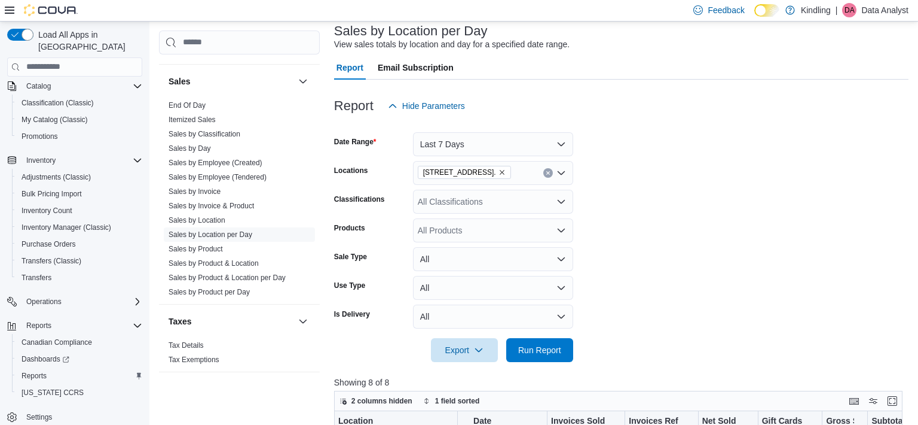
scroll to position [63, 0]
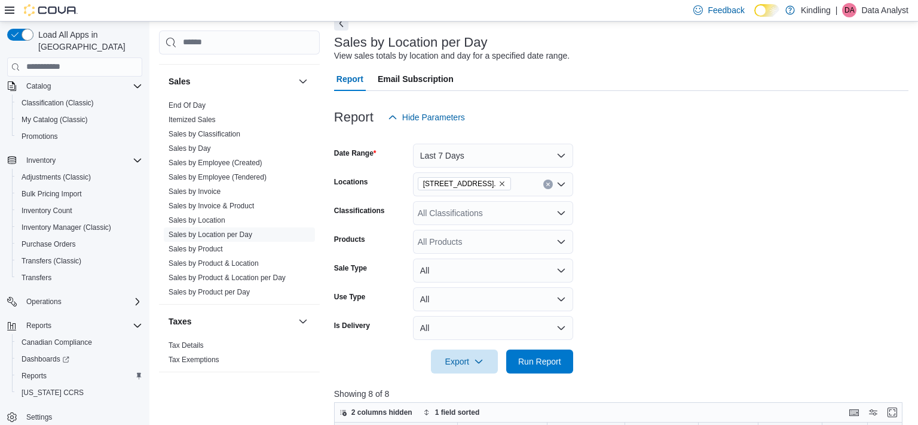
click at [500, 187] on span "22 Simcoe St South." at bounding box center [464, 184] width 83 height 12
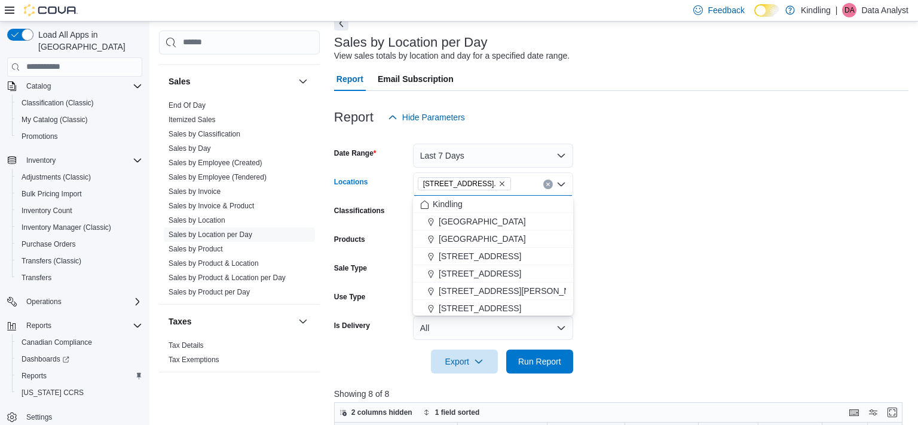
click at [500, 183] on icon "Remove 22 Simcoe St South. from selection in this group" at bounding box center [502, 183] width 5 height 5
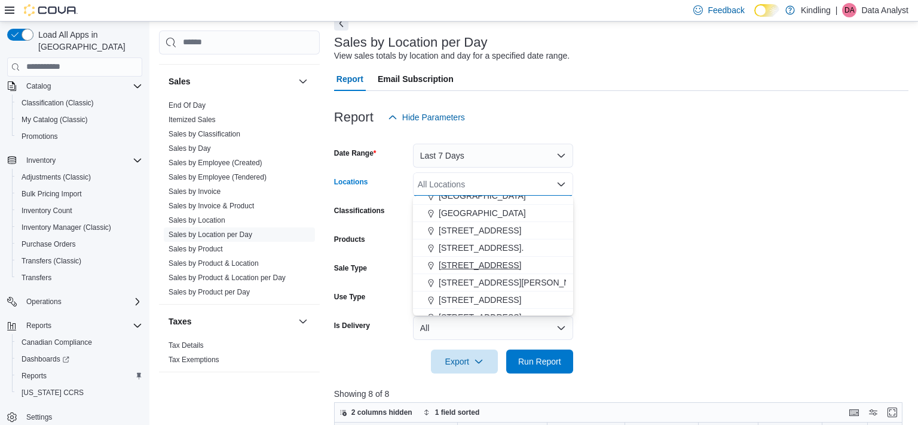
scroll to position [29, 0]
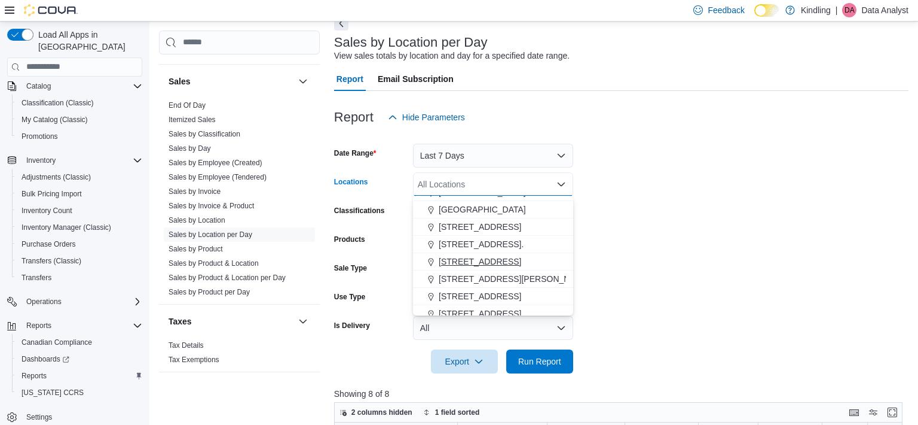
click at [473, 262] on span "2232 Mountainside Dr" at bounding box center [480, 261] width 83 height 12
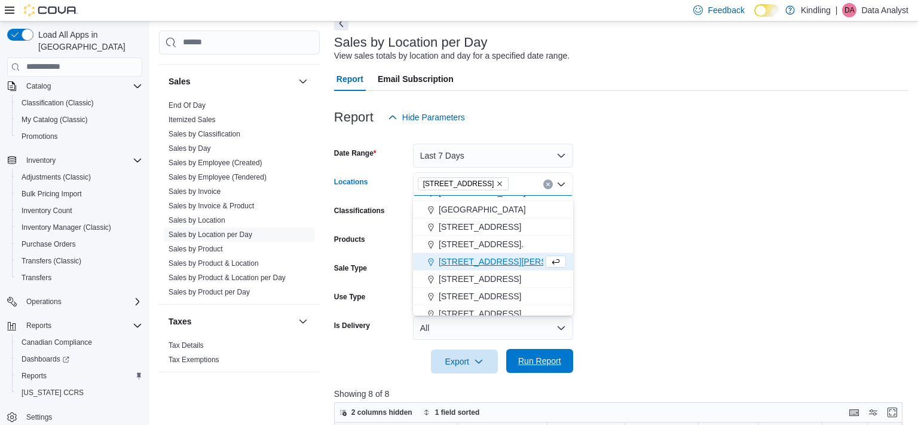
click at [536, 358] on span "Run Report" at bounding box center [539, 361] width 43 height 12
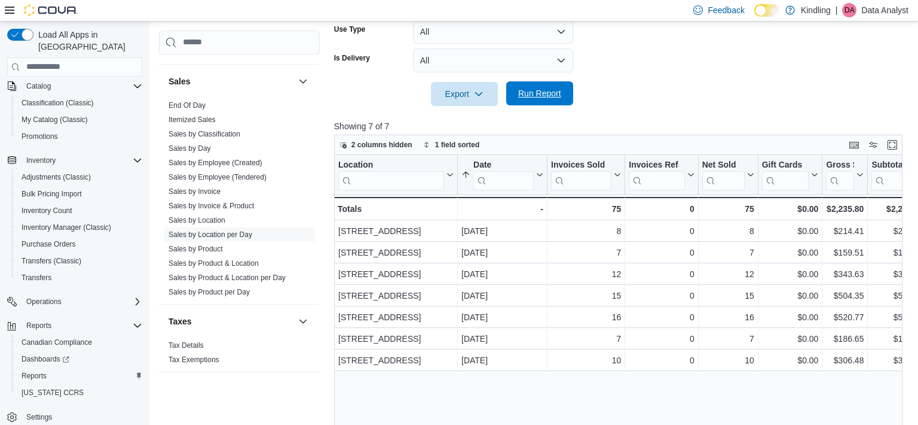
scroll to position [389, 0]
